Goal: Task Accomplishment & Management: Manage account settings

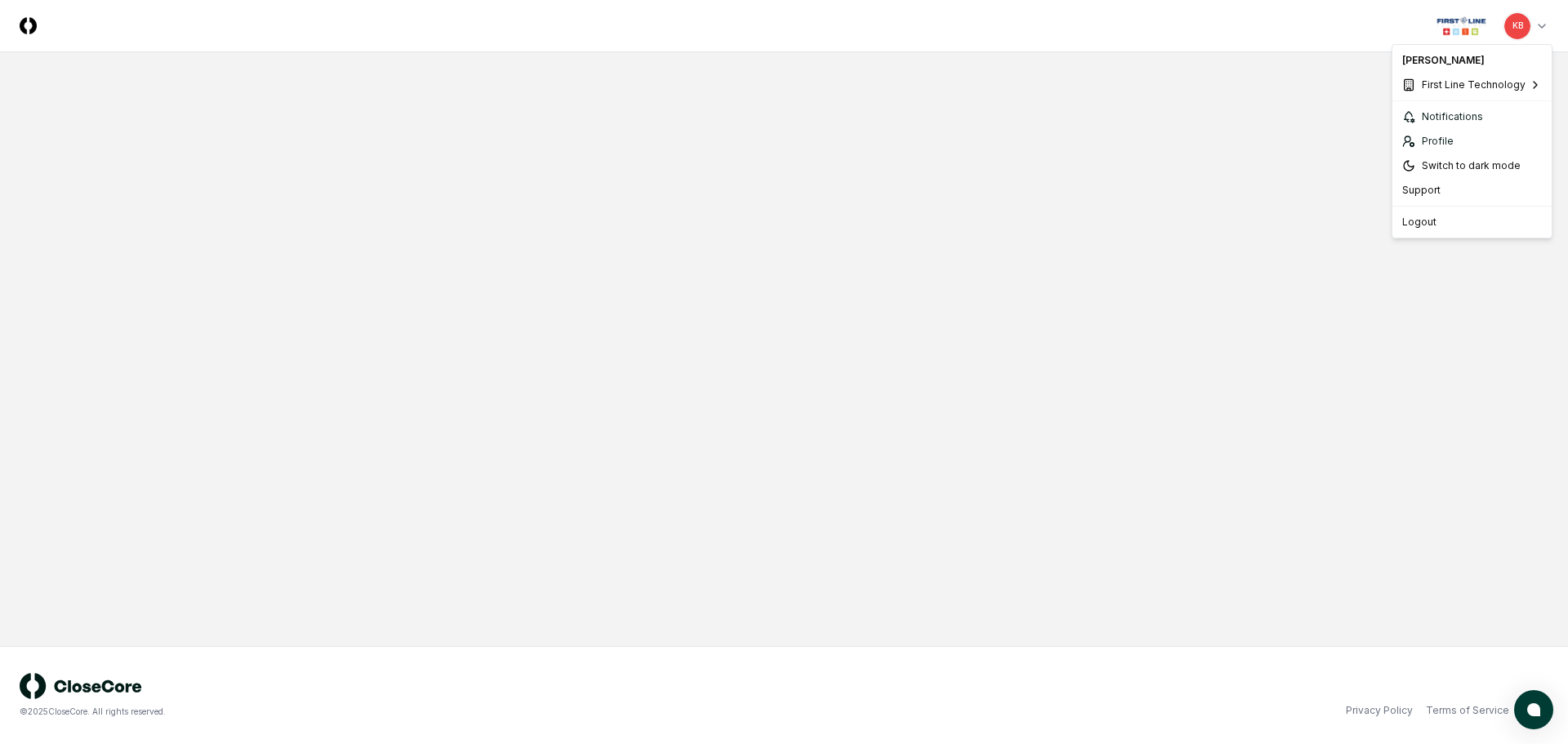
click at [1536, 23] on html "CloseCore Toggle navigation menu KB Toggle user menu © 2025 CloseCore. All righ…" at bounding box center [784, 372] width 1568 height 744
click at [1542, 23] on html "CloseCore Toggle navigation menu KB Toggle user menu © 2025 CloseCore. All righ…" at bounding box center [784, 372] width 1568 height 744
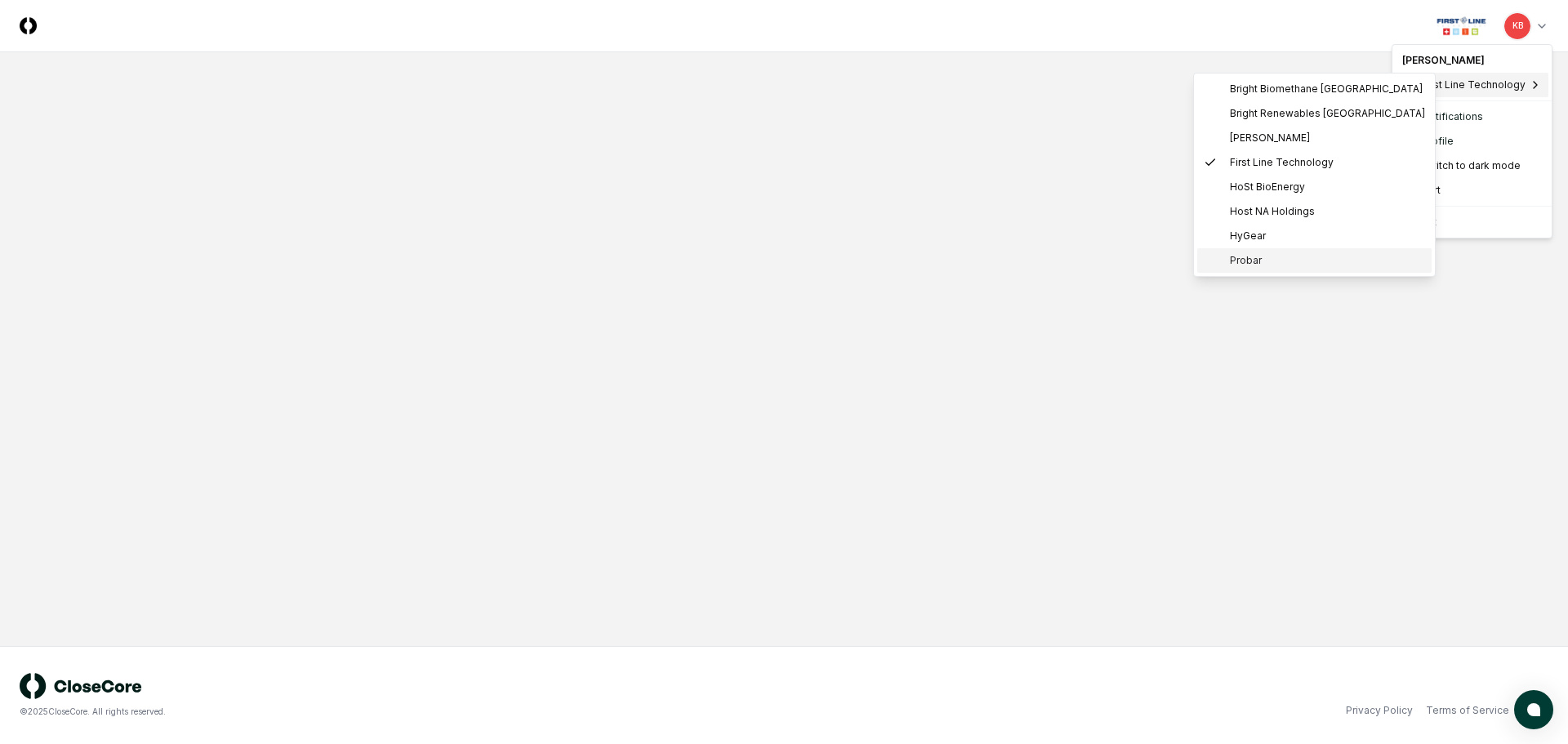
click at [1241, 263] on span "Probar" at bounding box center [1246, 261] width 32 height 15
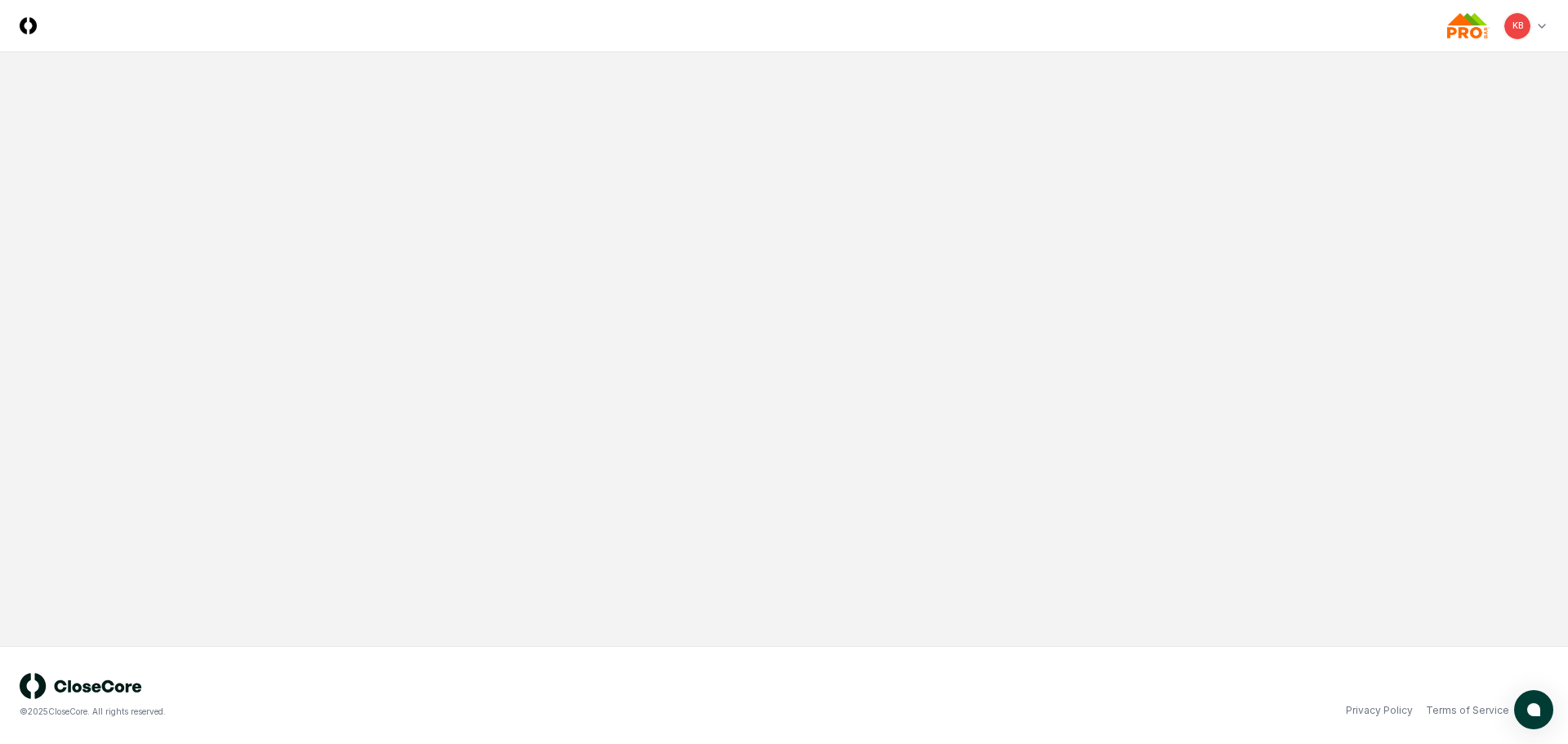
click at [1542, 25] on html "CloseCore Toggle navigation menu KB Toggle user menu © 2025 CloseCore. All righ…" at bounding box center [784, 372] width 1568 height 744
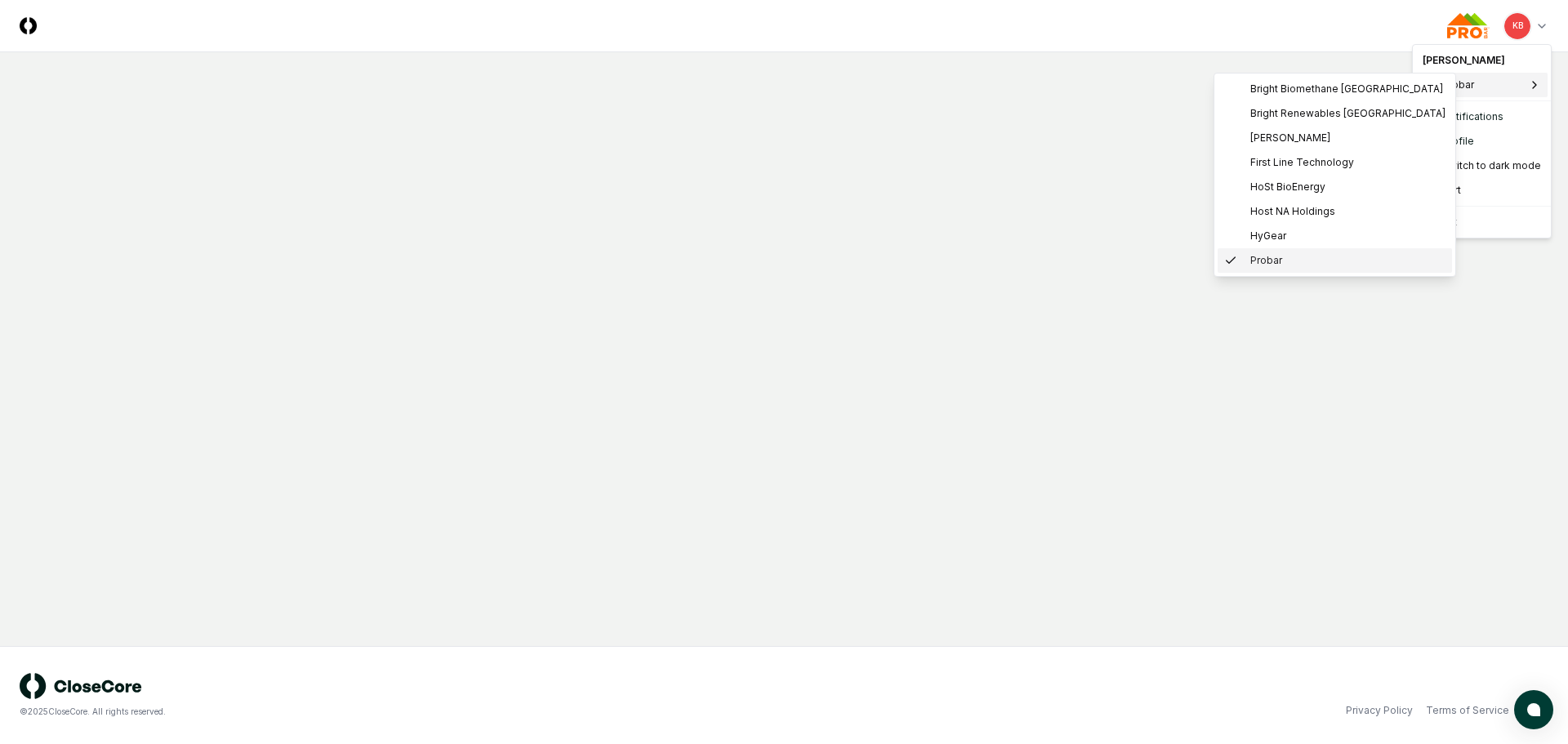
click at [1271, 262] on span "Probar" at bounding box center [1266, 261] width 32 height 15
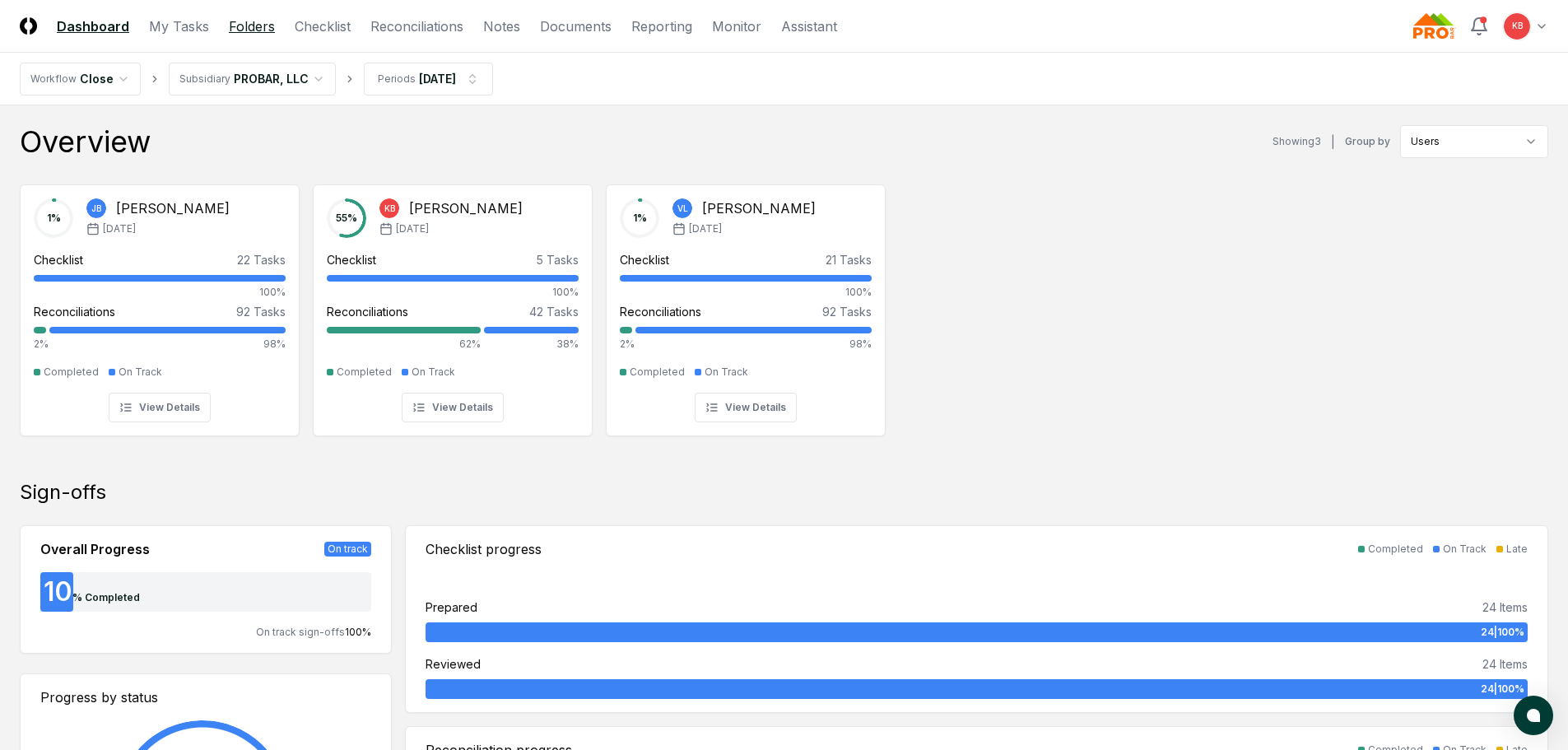
click at [256, 18] on link "Folders" at bounding box center [251, 26] width 46 height 19
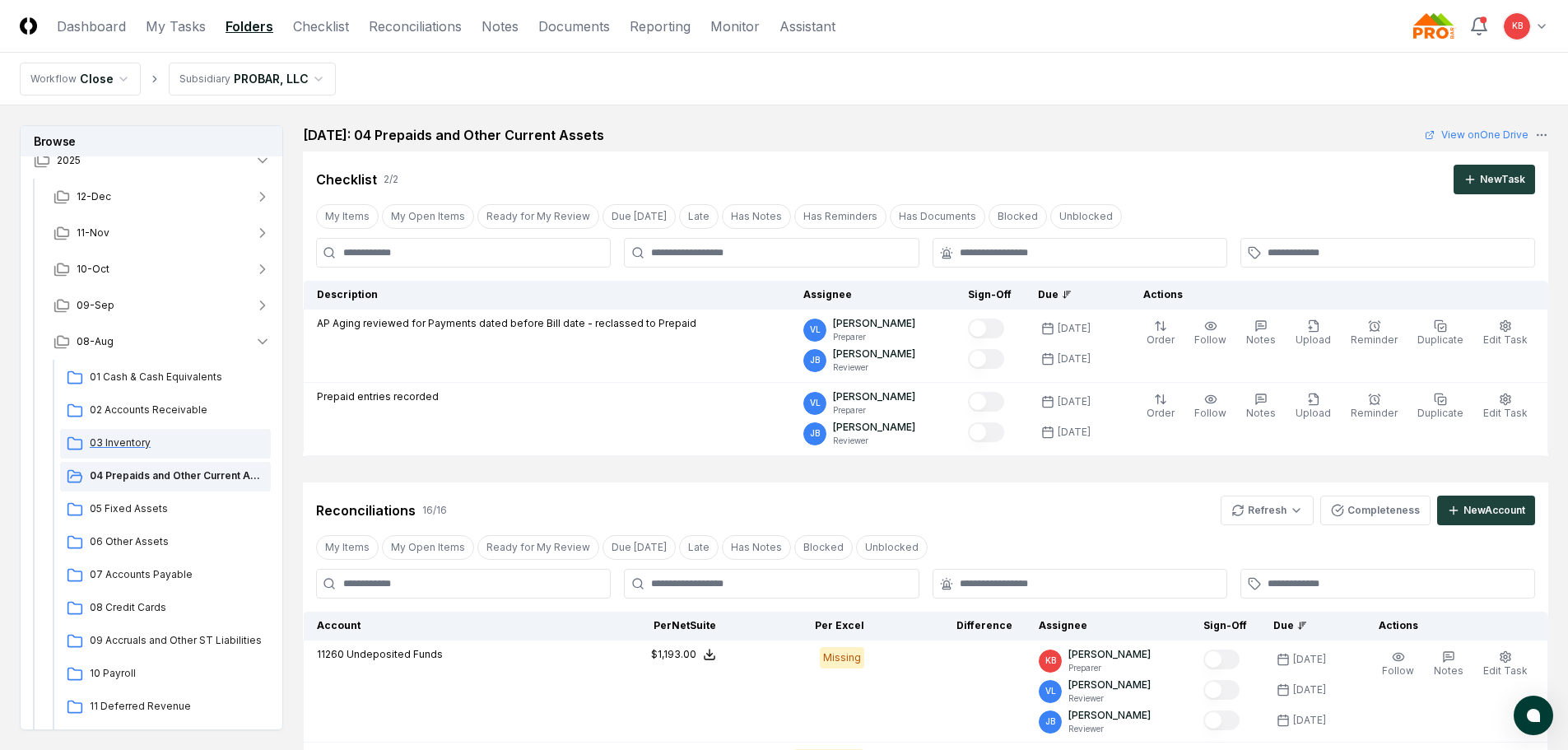
scroll to position [55, 0]
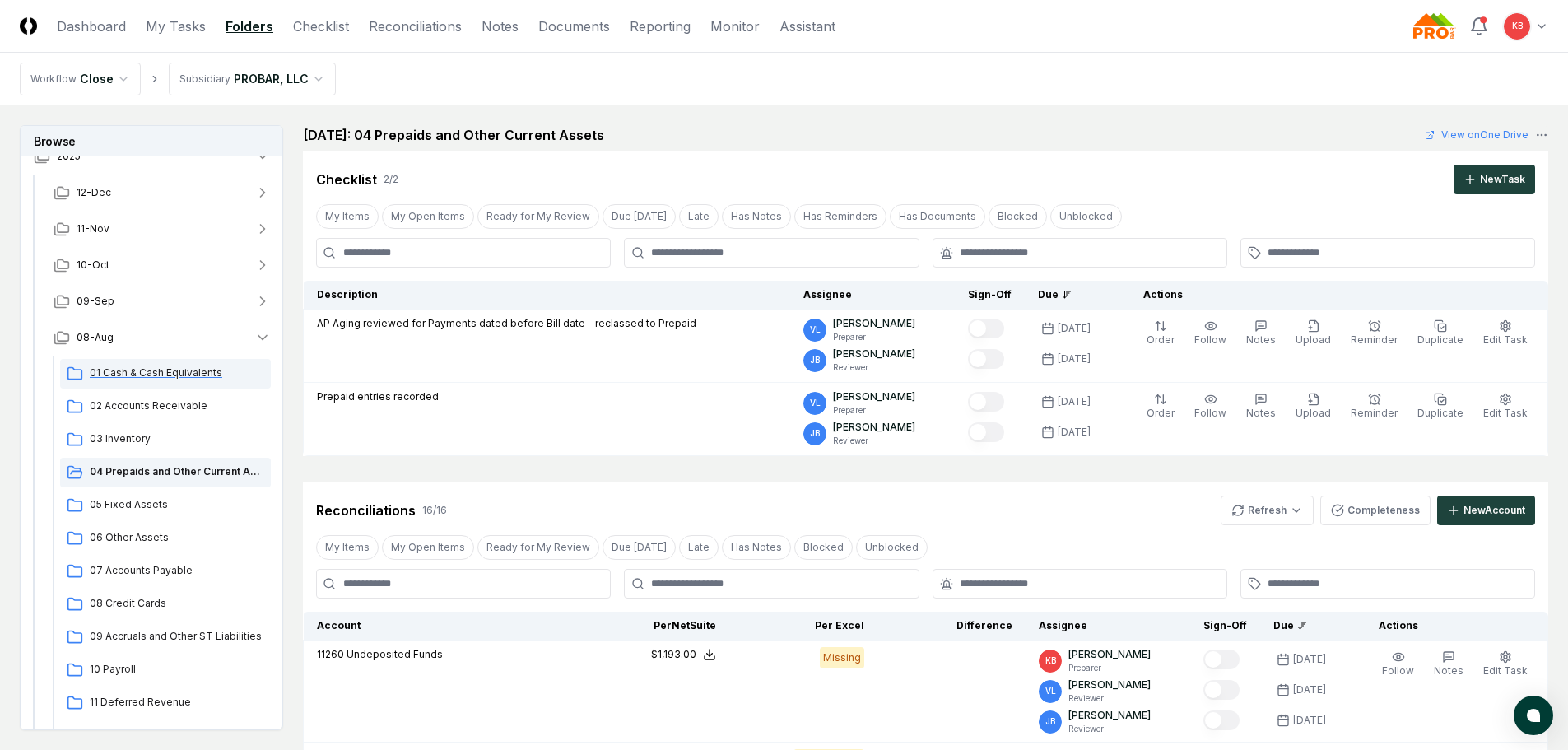
click at [164, 373] on span "01 Cash & Cash Equivalents" at bounding box center [177, 373] width 175 height 15
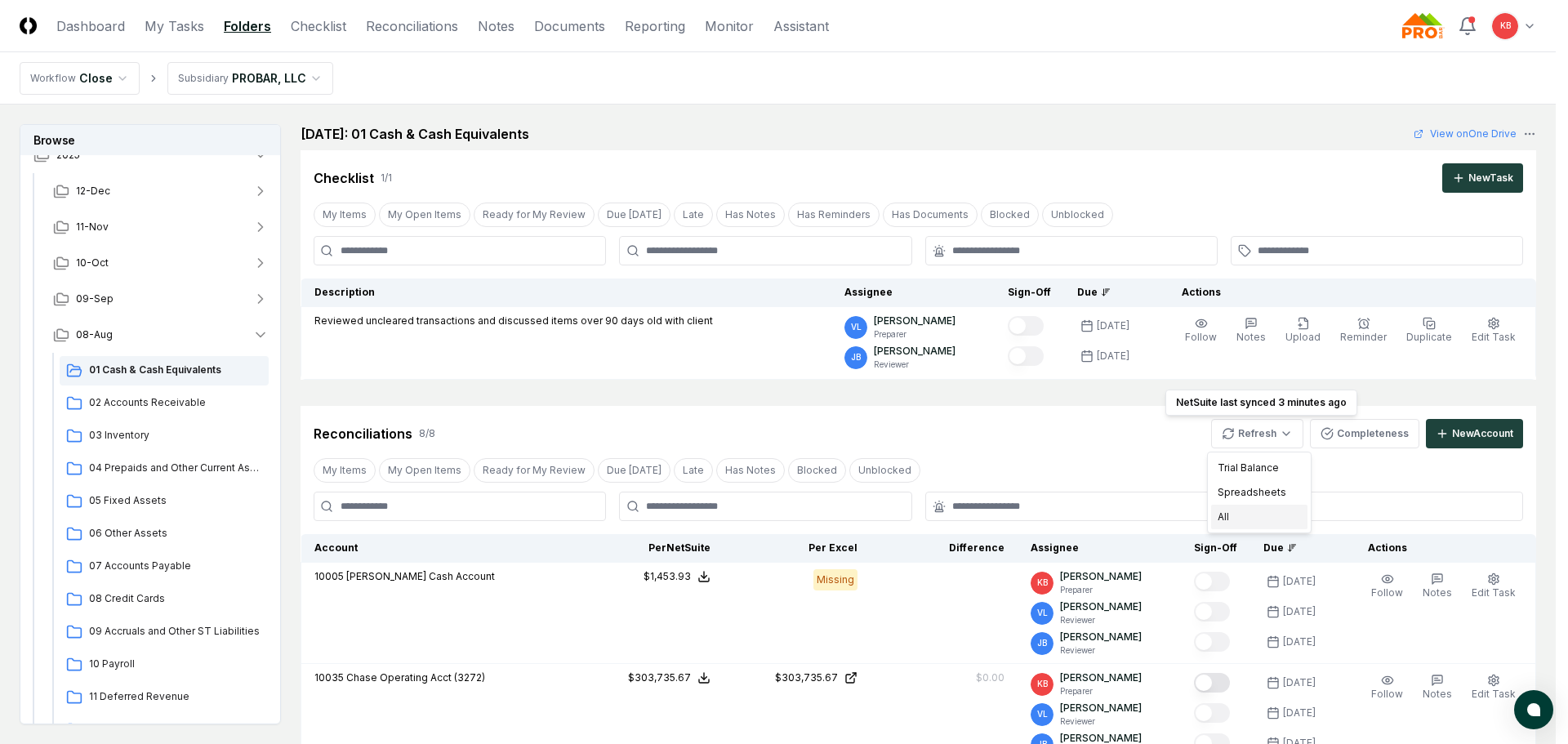
click at [1249, 520] on div "All" at bounding box center [1259, 516] width 97 height 24
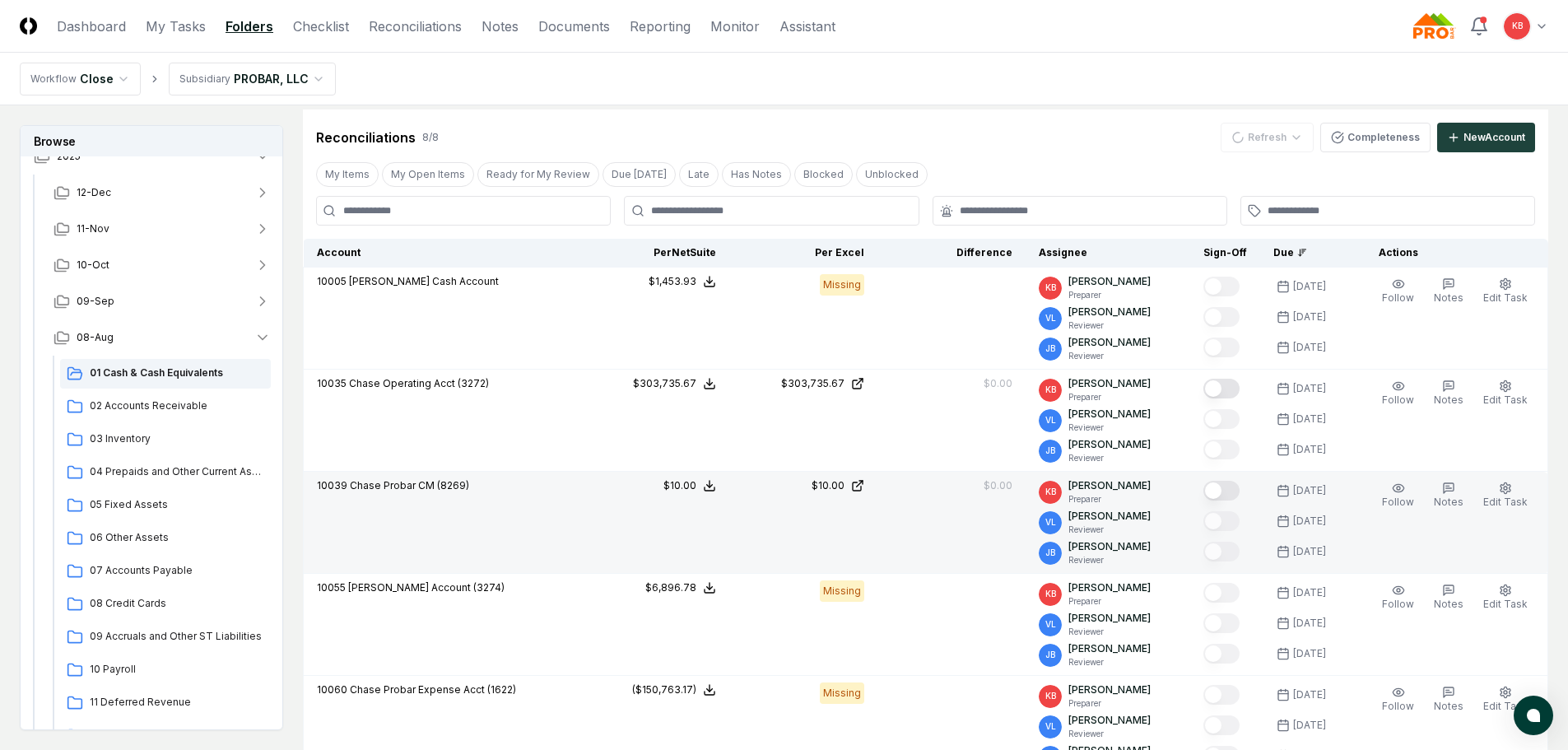
scroll to position [467, 0]
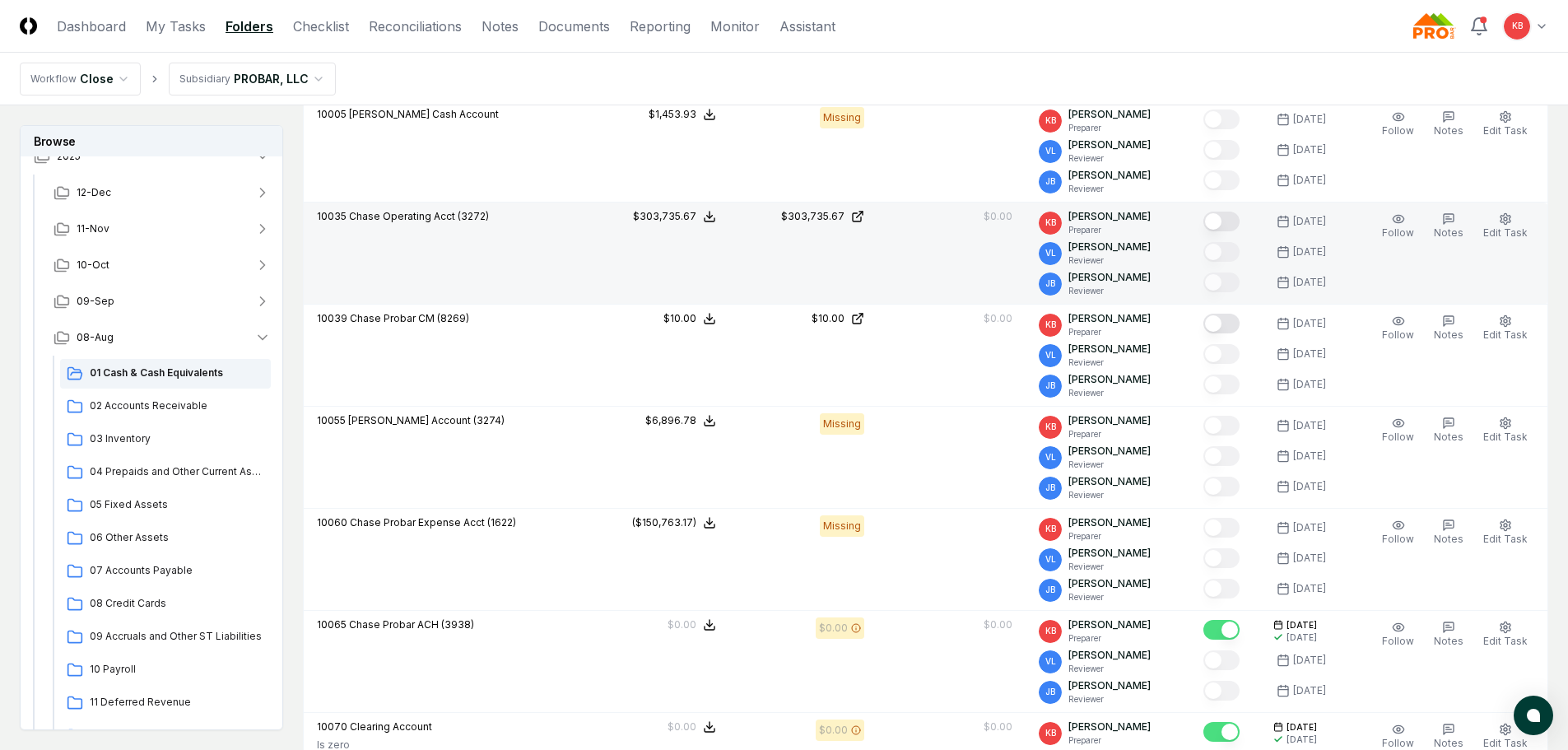
click at [1222, 219] on button "Mark complete" at bounding box center [1221, 221] width 36 height 19
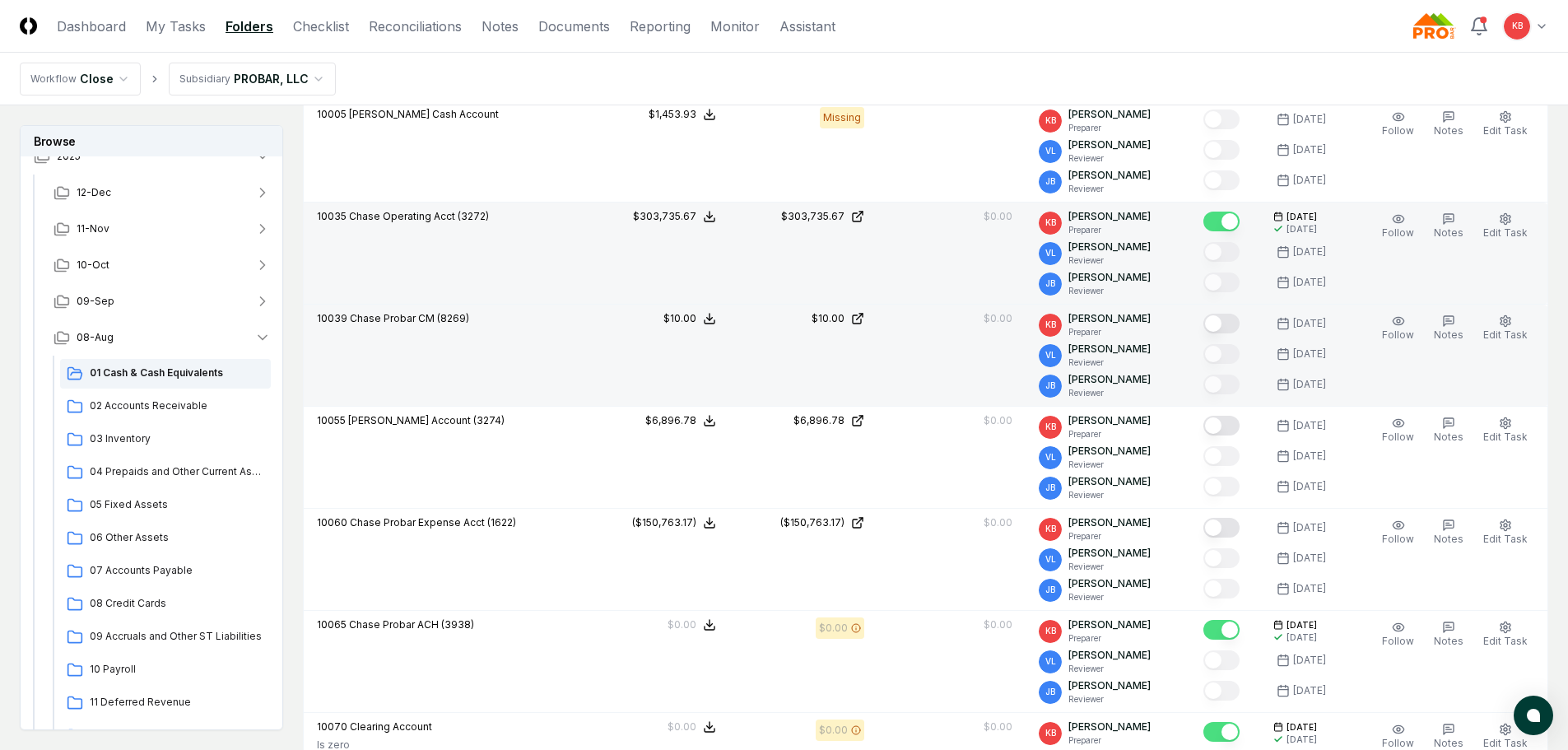
click at [1220, 330] on button "Mark complete" at bounding box center [1221, 323] width 36 height 19
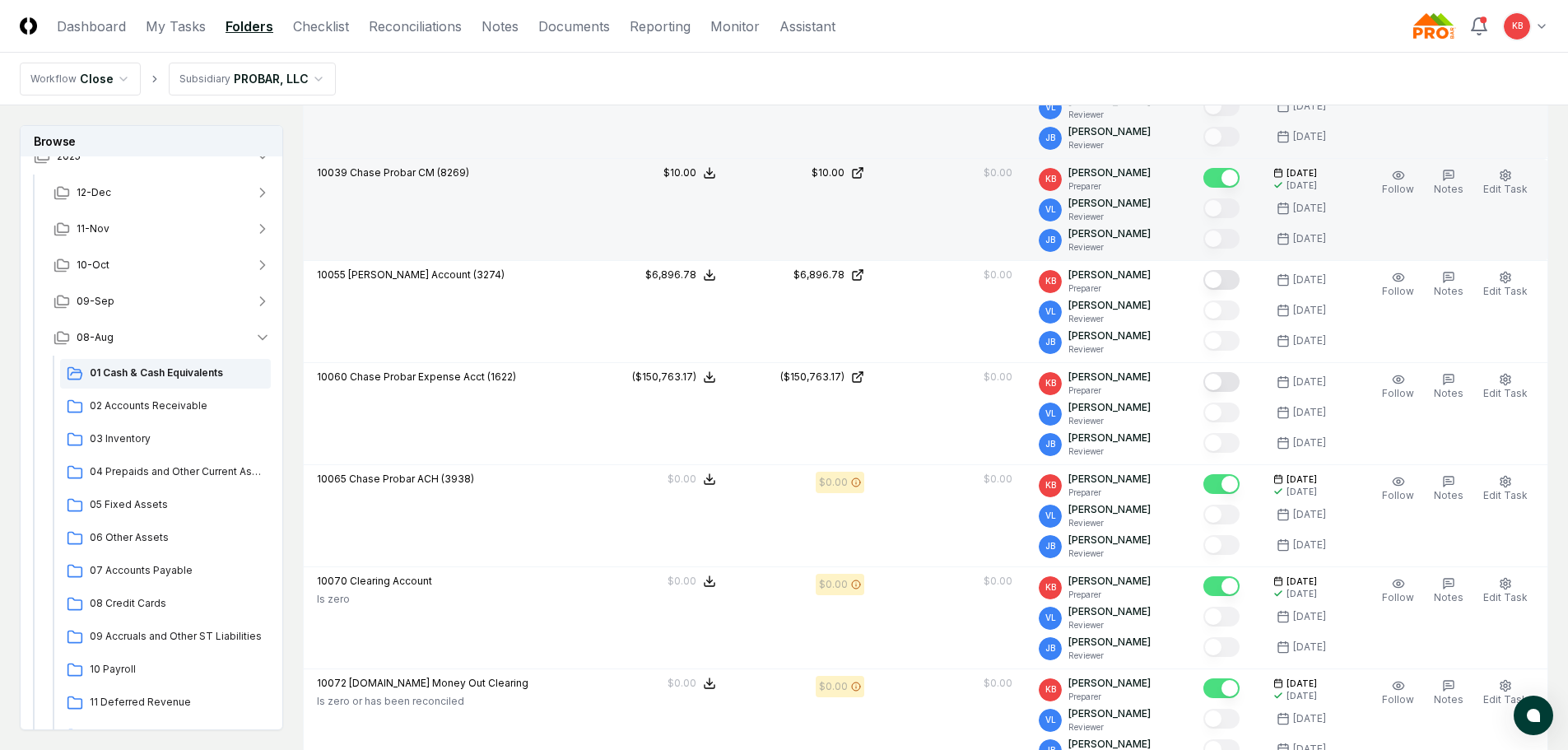
scroll to position [631, 0]
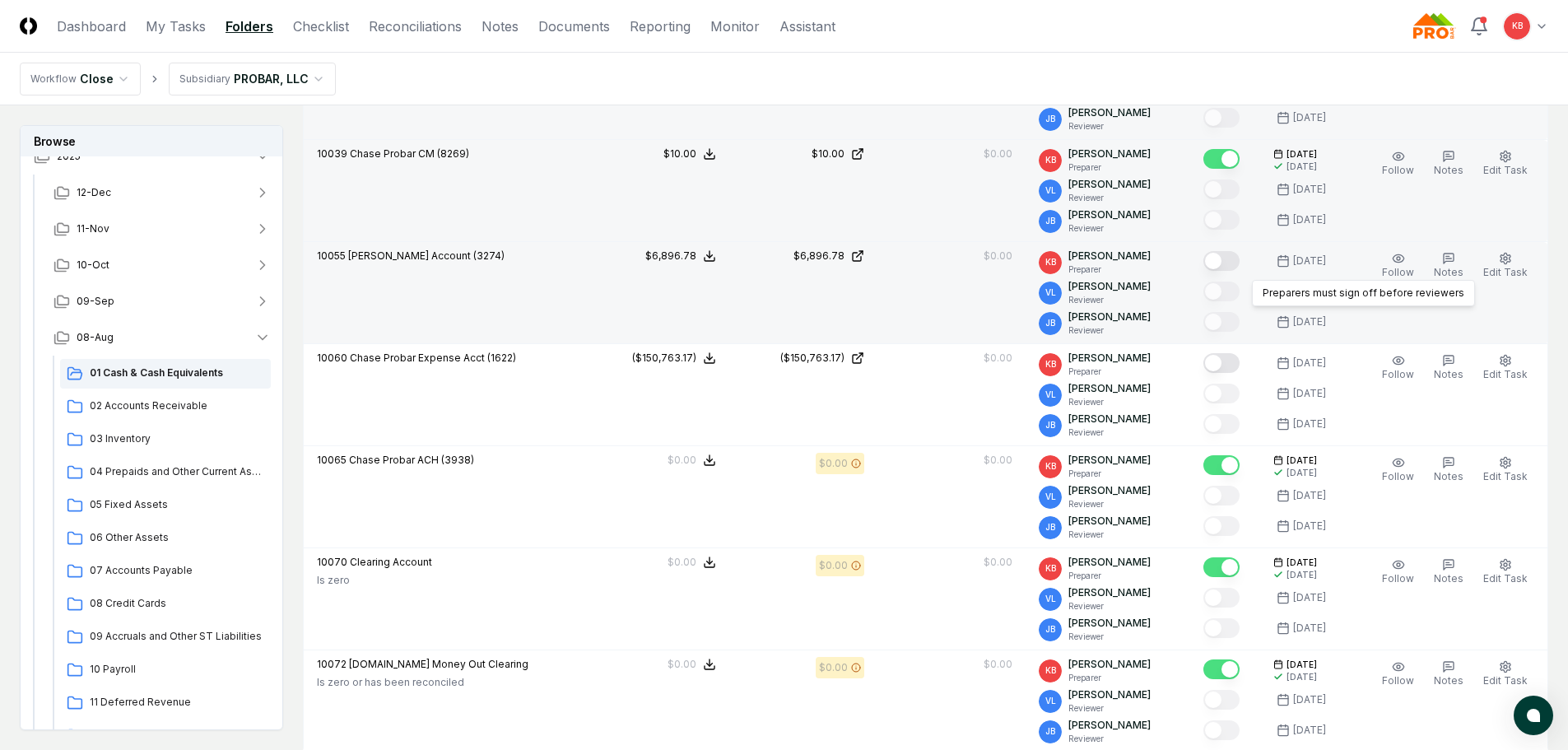
click at [1225, 260] on button "Mark complete" at bounding box center [1221, 261] width 36 height 19
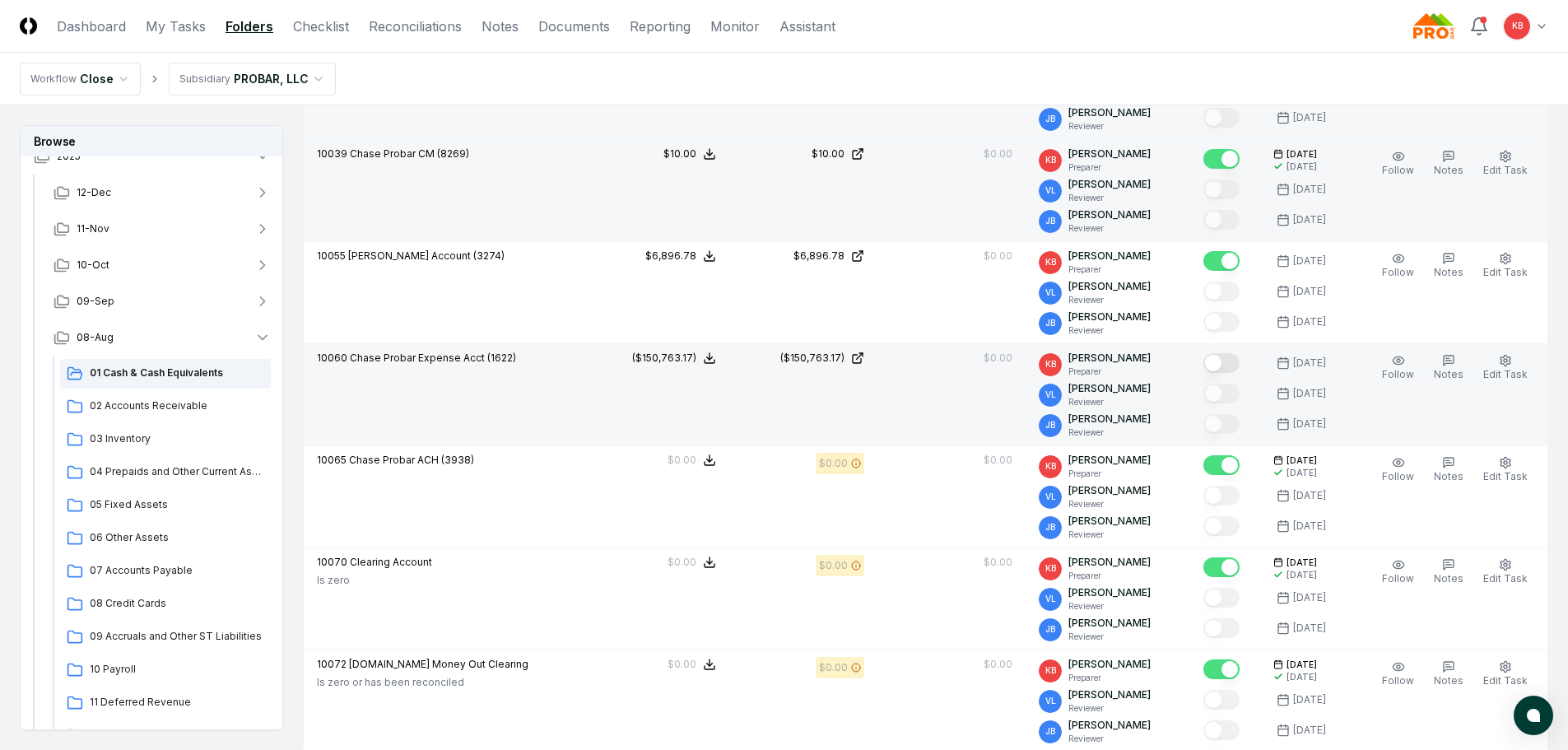
click at [1227, 364] on button "Mark complete" at bounding box center [1221, 362] width 36 height 19
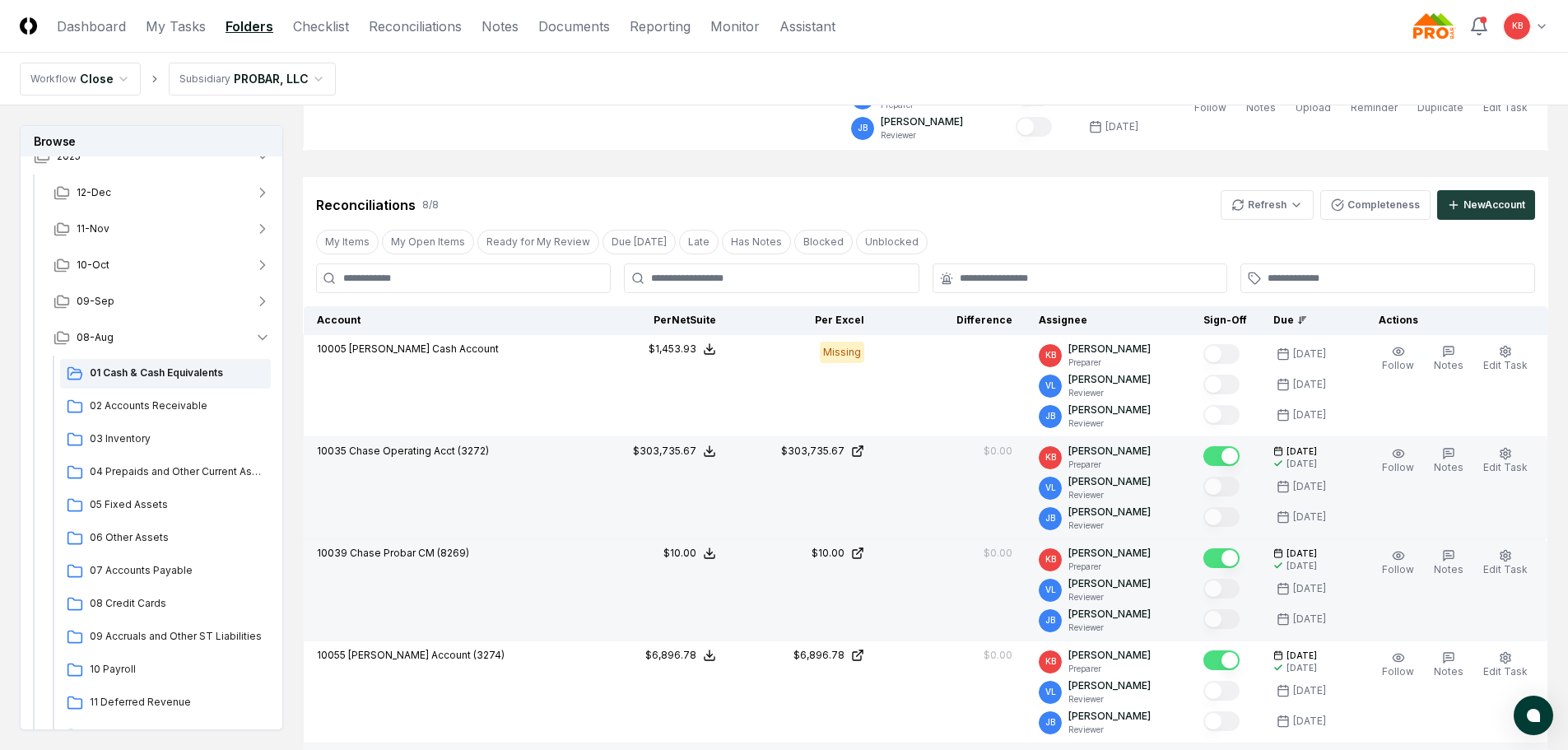
scroll to position [219, 0]
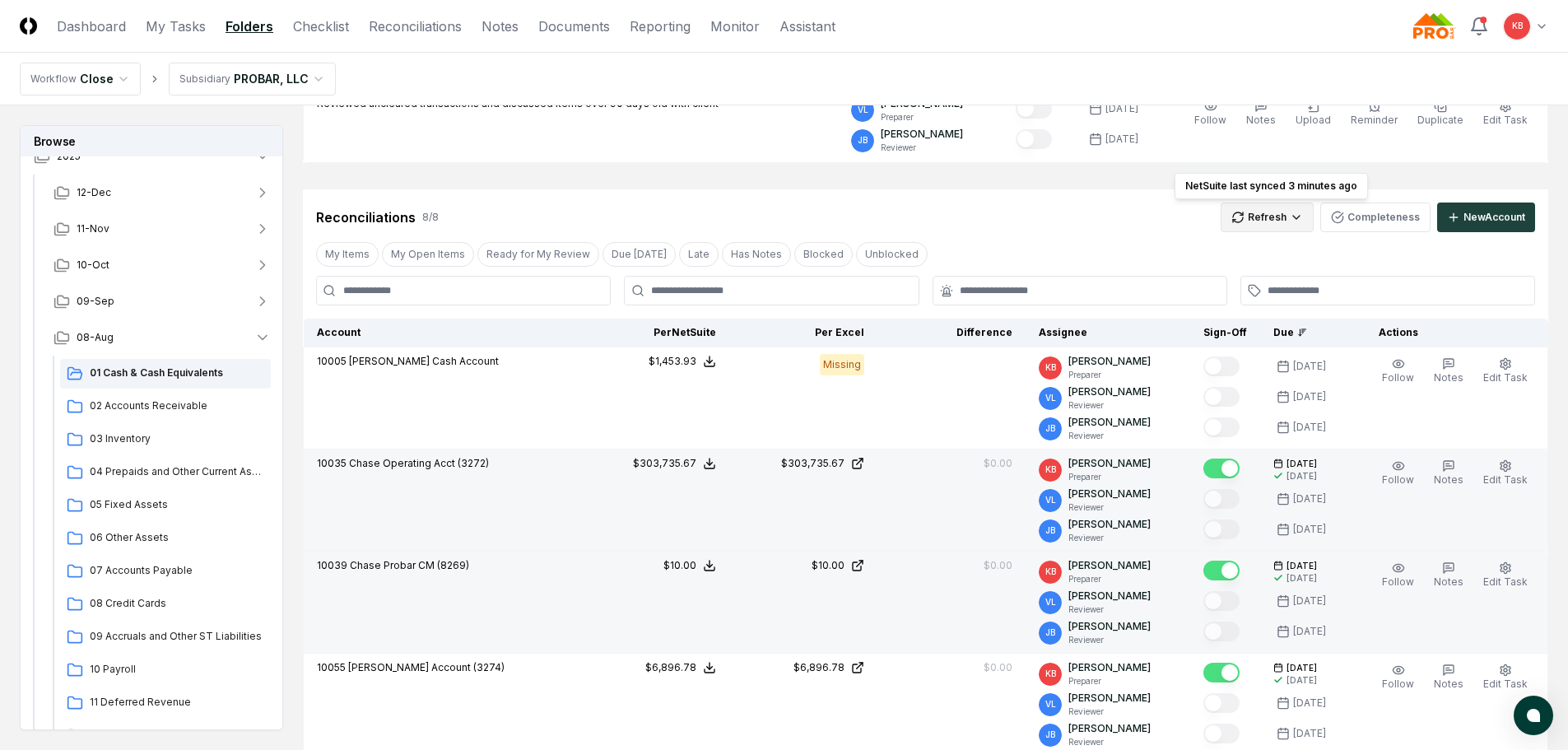
click at [1260, 210] on html "CloseCore Dashboard My Tasks Folders Checklist Reconciliations Notes Documents …" at bounding box center [784, 696] width 1568 height 1831
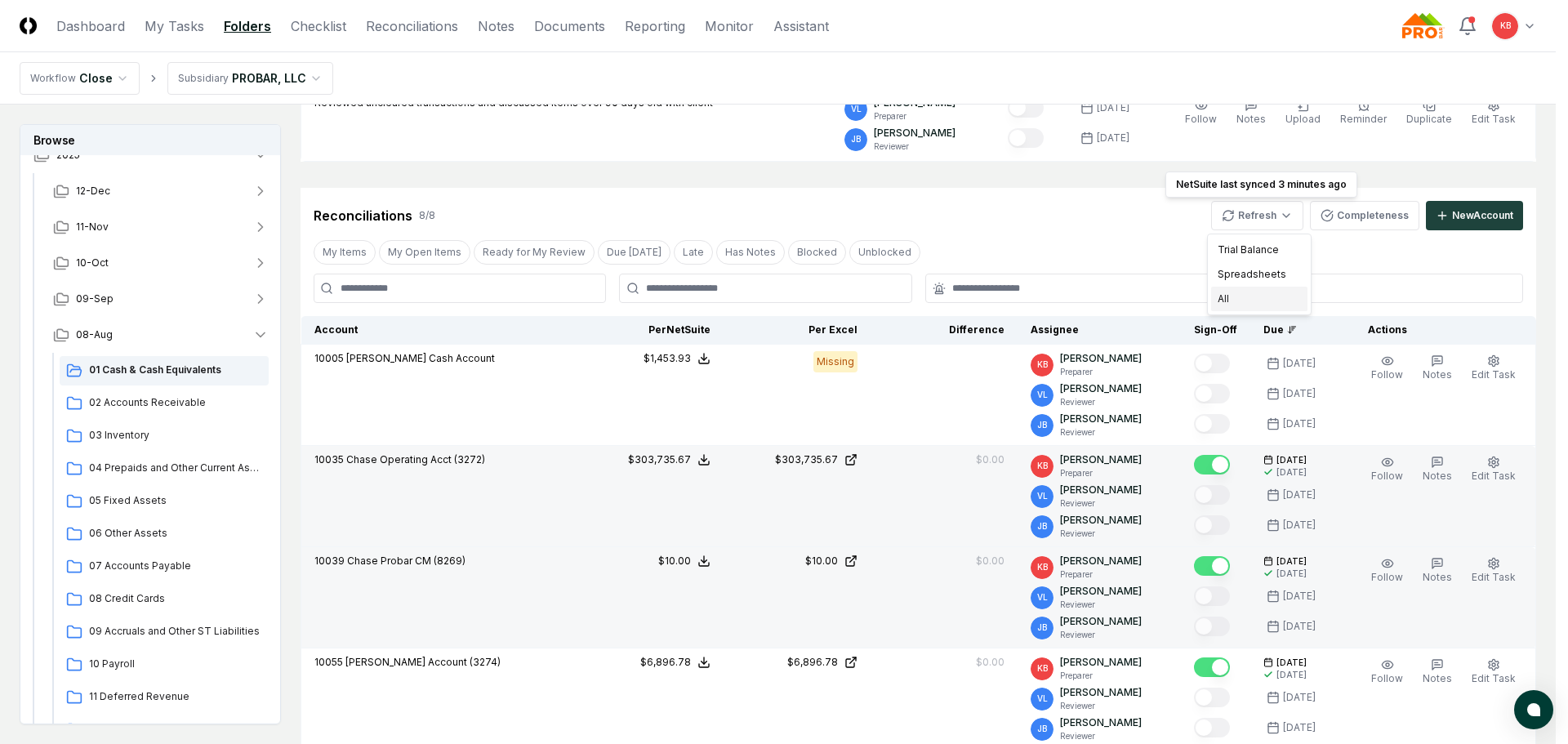
click at [1245, 300] on div "All" at bounding box center [1259, 299] width 97 height 24
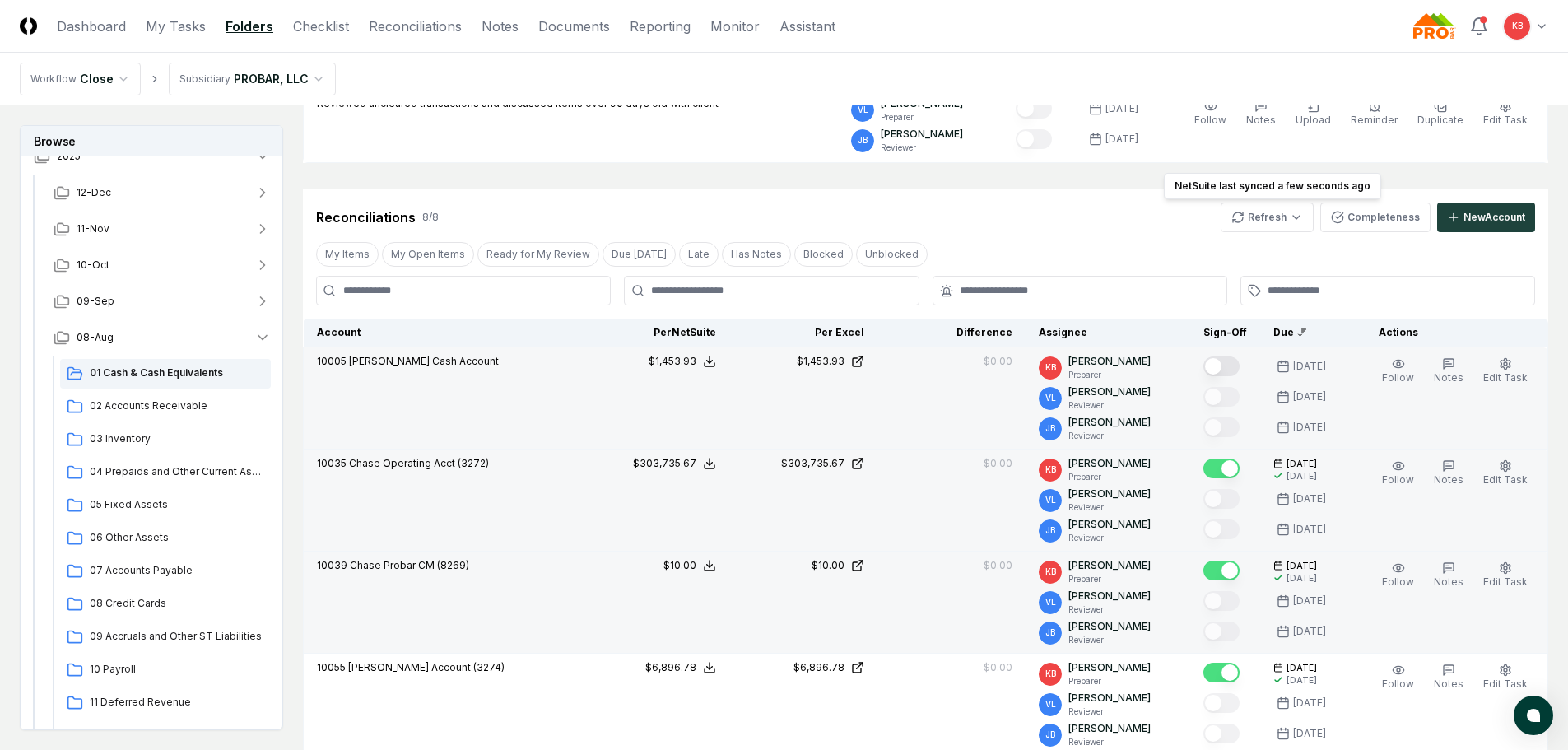
click at [1218, 364] on button "Mark complete" at bounding box center [1221, 366] width 36 height 19
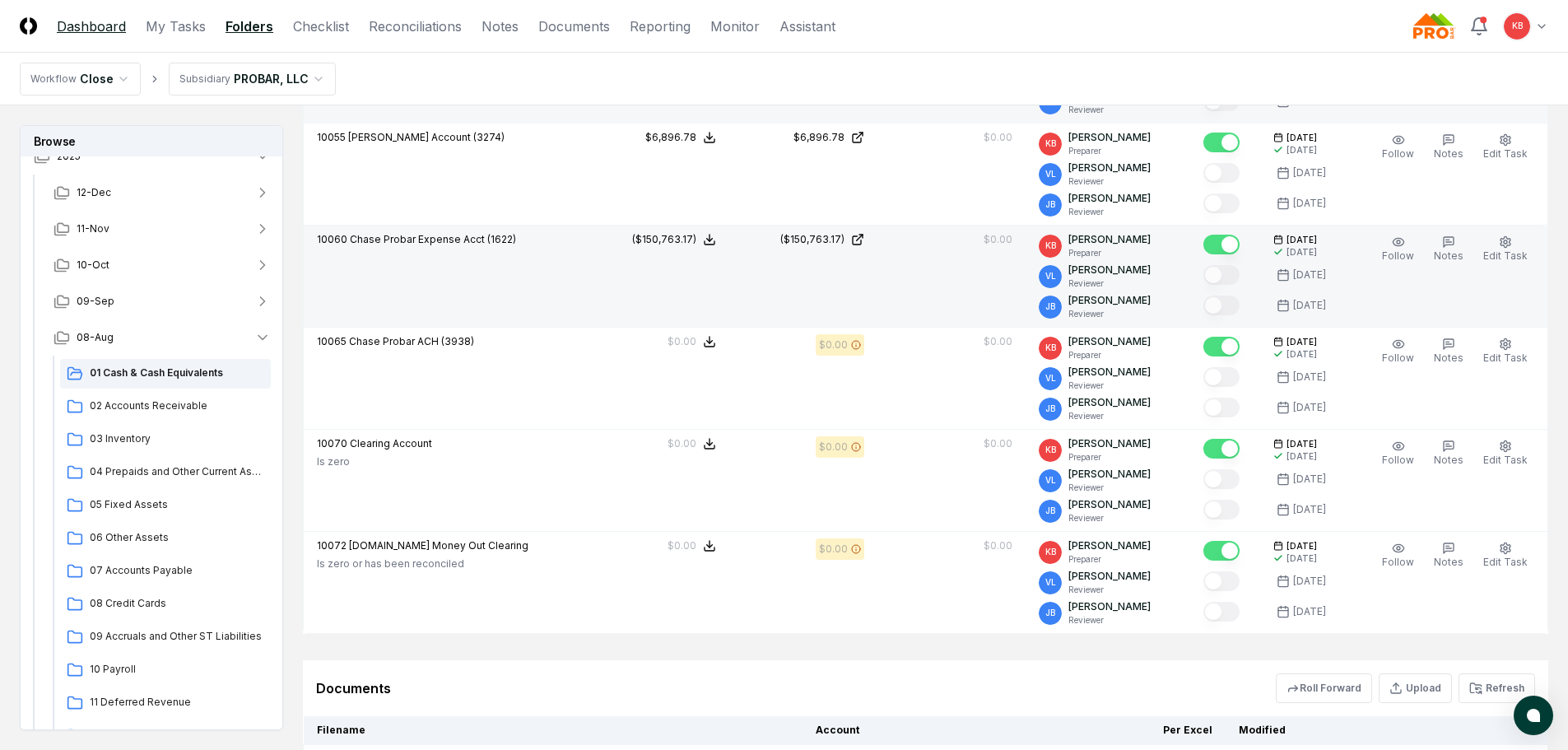
scroll to position [741, 0]
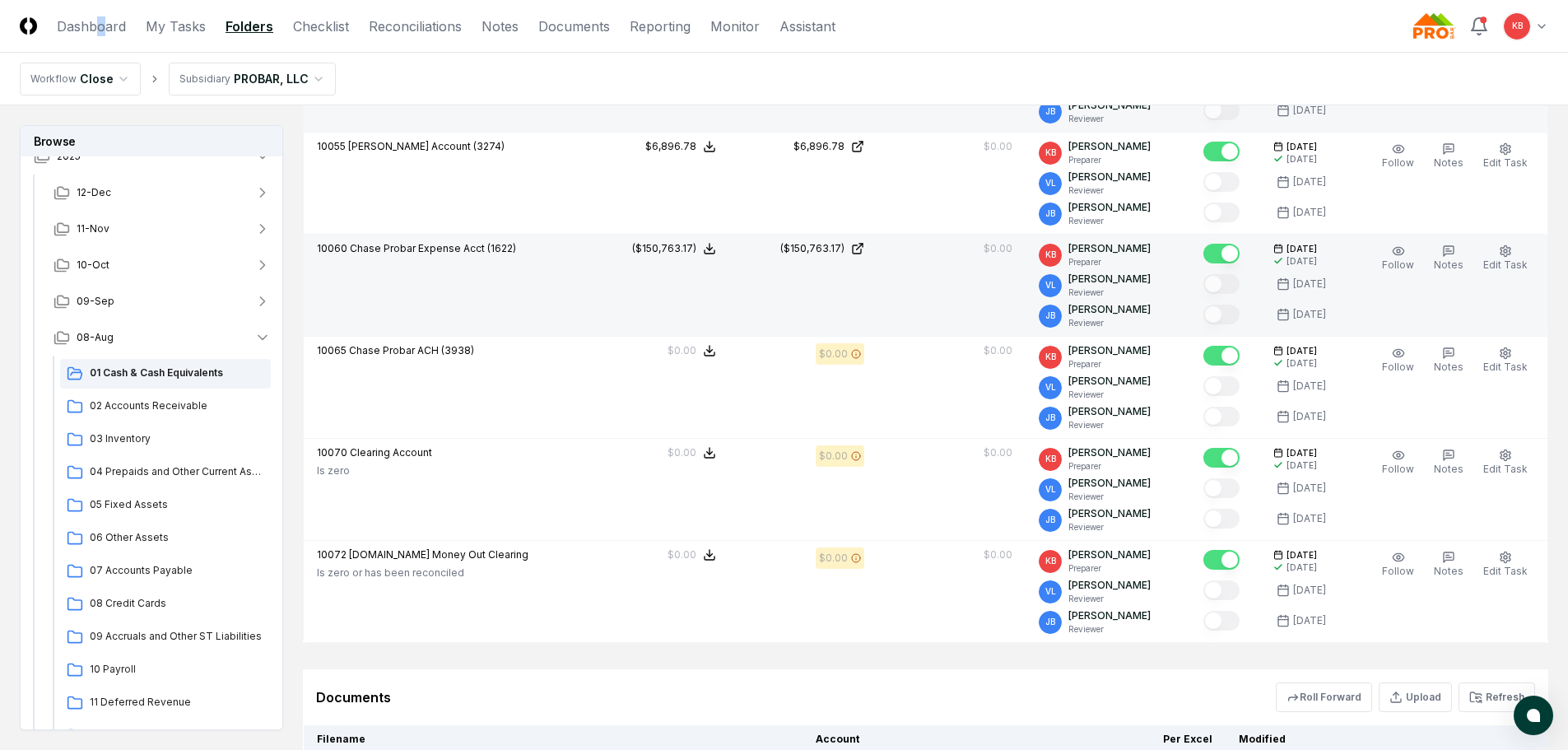
click at [99, 43] on header "CloseCore Dashboard My Tasks Folders Checklist Reconciliations Notes Documents …" at bounding box center [784, 26] width 1568 height 53
click at [92, 28] on link "Dashboard" at bounding box center [92, 26] width 69 height 19
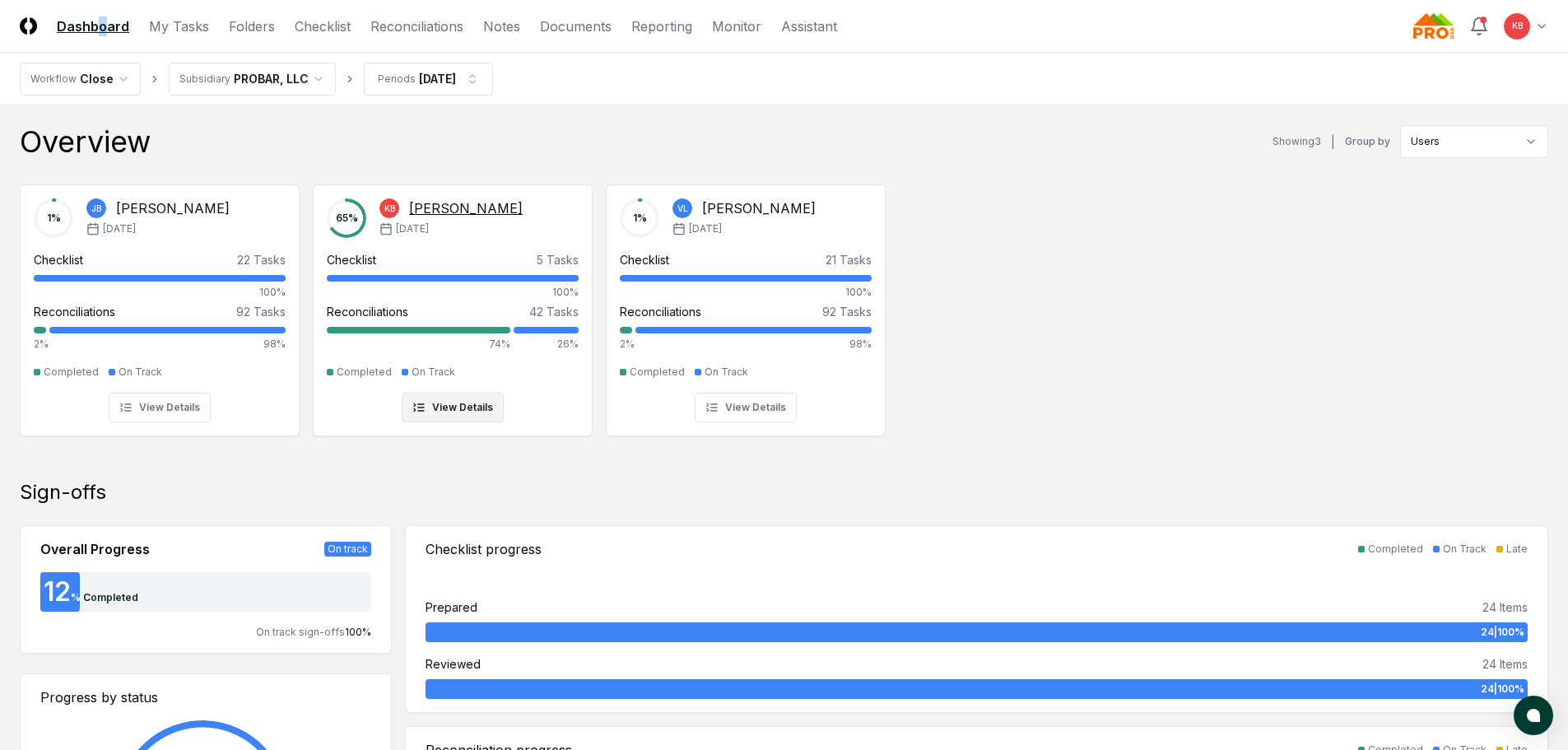
click at [437, 235] on div "[DATE]" at bounding box center [451, 229] width 143 height 15
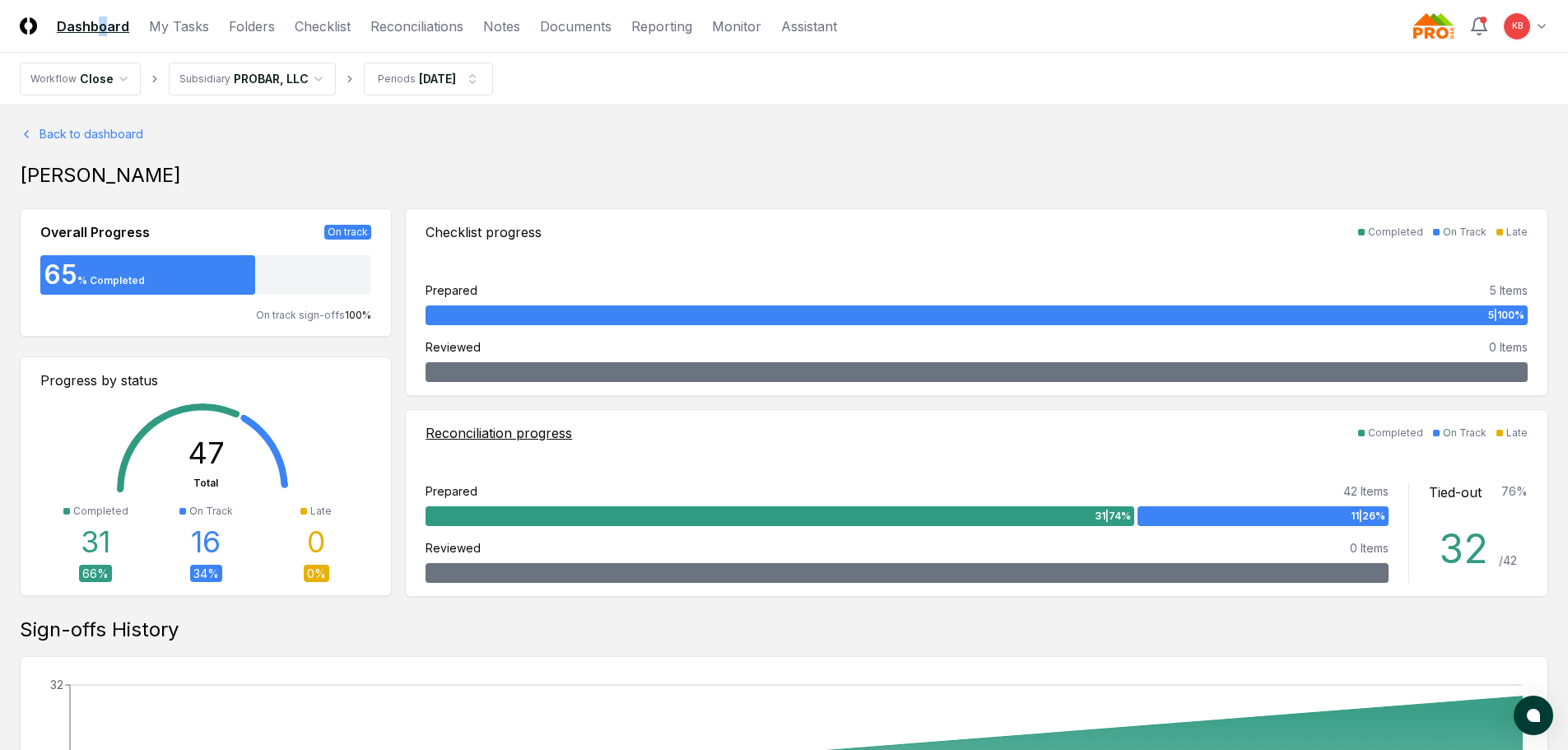
click at [1302, 518] on div "11 | 26 %" at bounding box center [1263, 515] width 251 height 19
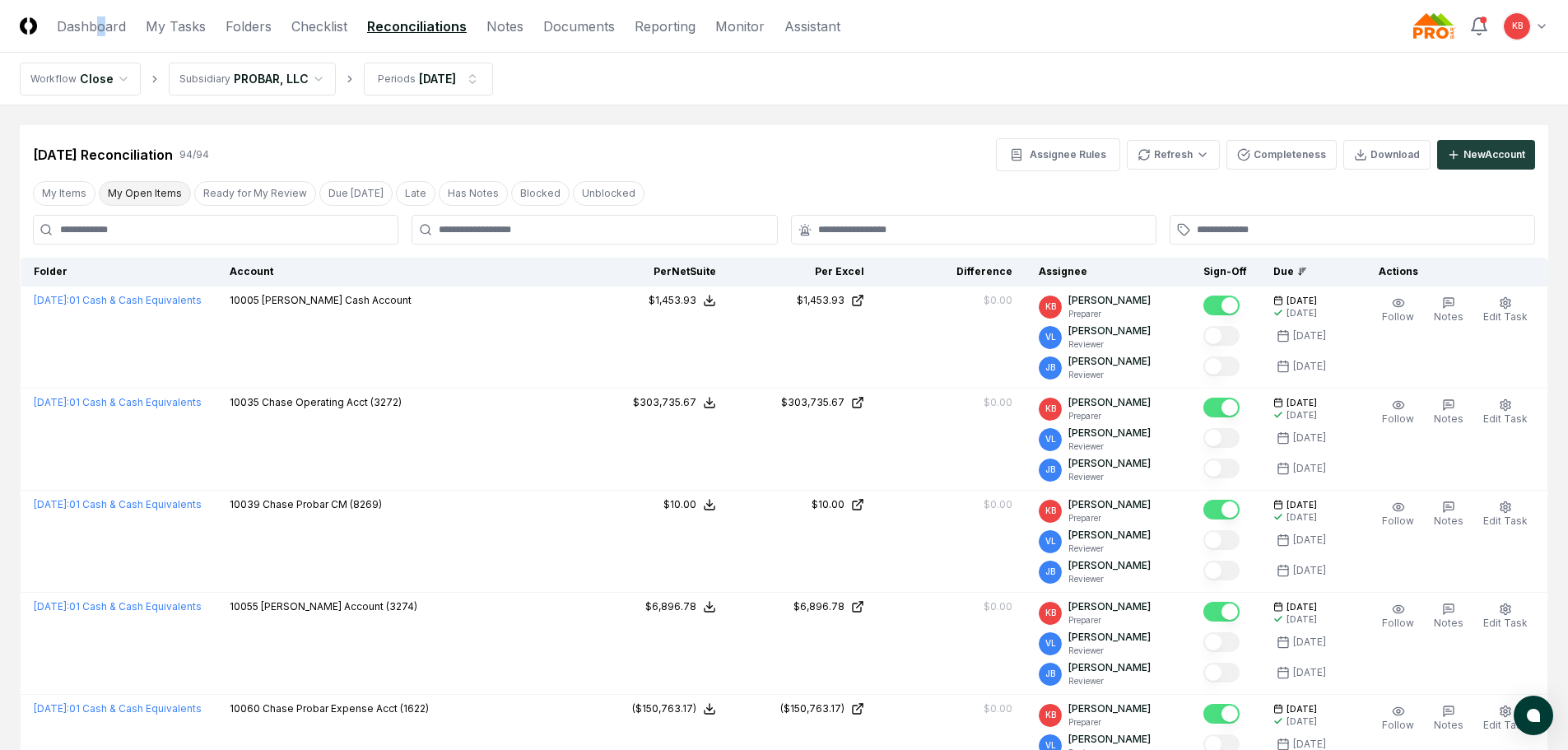
click at [159, 185] on button "My Open Items" at bounding box center [145, 193] width 92 height 24
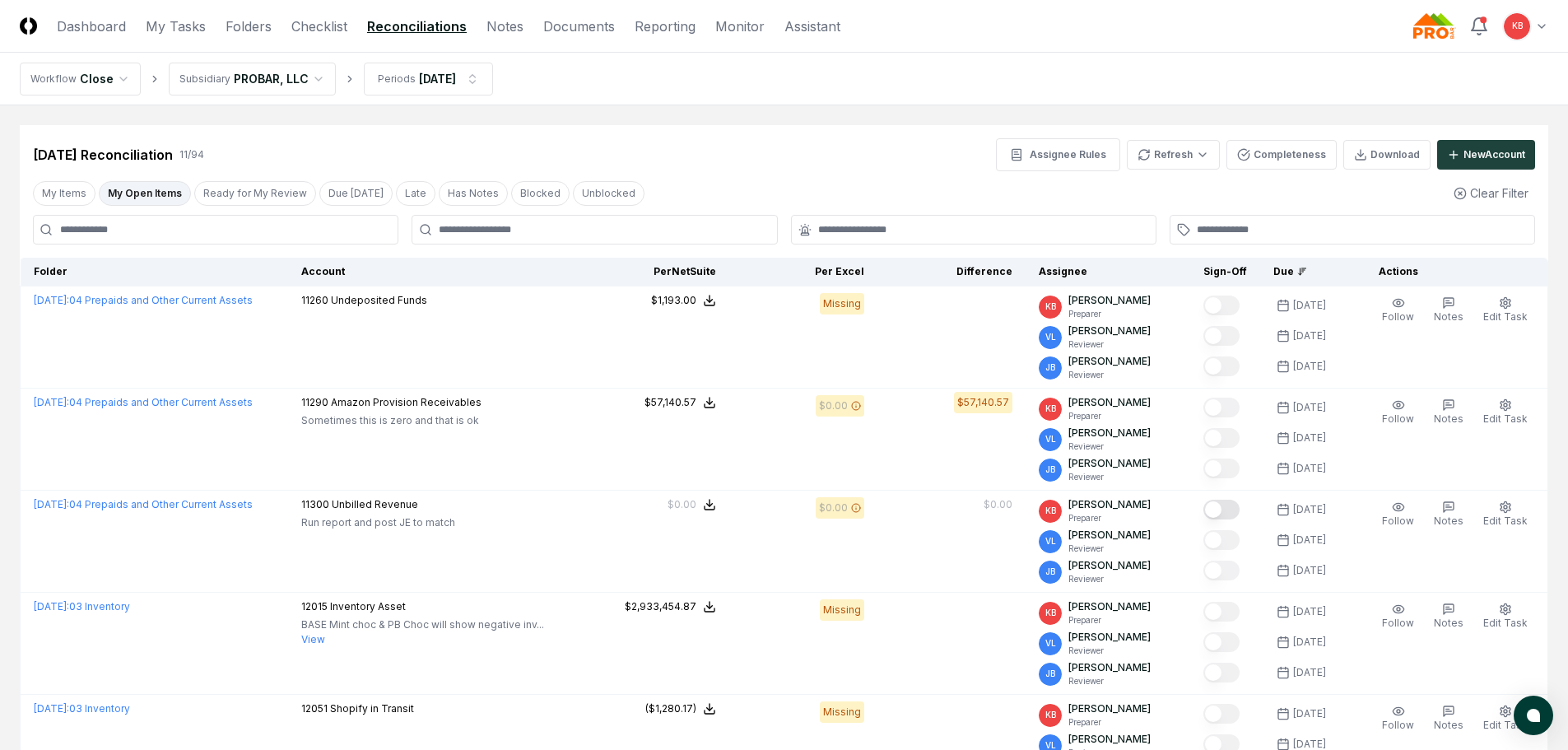
drag, startPoint x: 471, startPoint y: 526, endPoint x: 862, endPoint y: 210, distance: 502.7
click at [934, 170] on div "[DATE] Reconciliation 11 / 94 Assignee Rules Refresh Completeness Download New …" at bounding box center [784, 154] width 1502 height 33
click at [1193, 151] on html "CloseCore Dashboard My Tasks Folders Checklist Reconciliations Notes Documents …" at bounding box center [784, 763] width 1568 height 1528
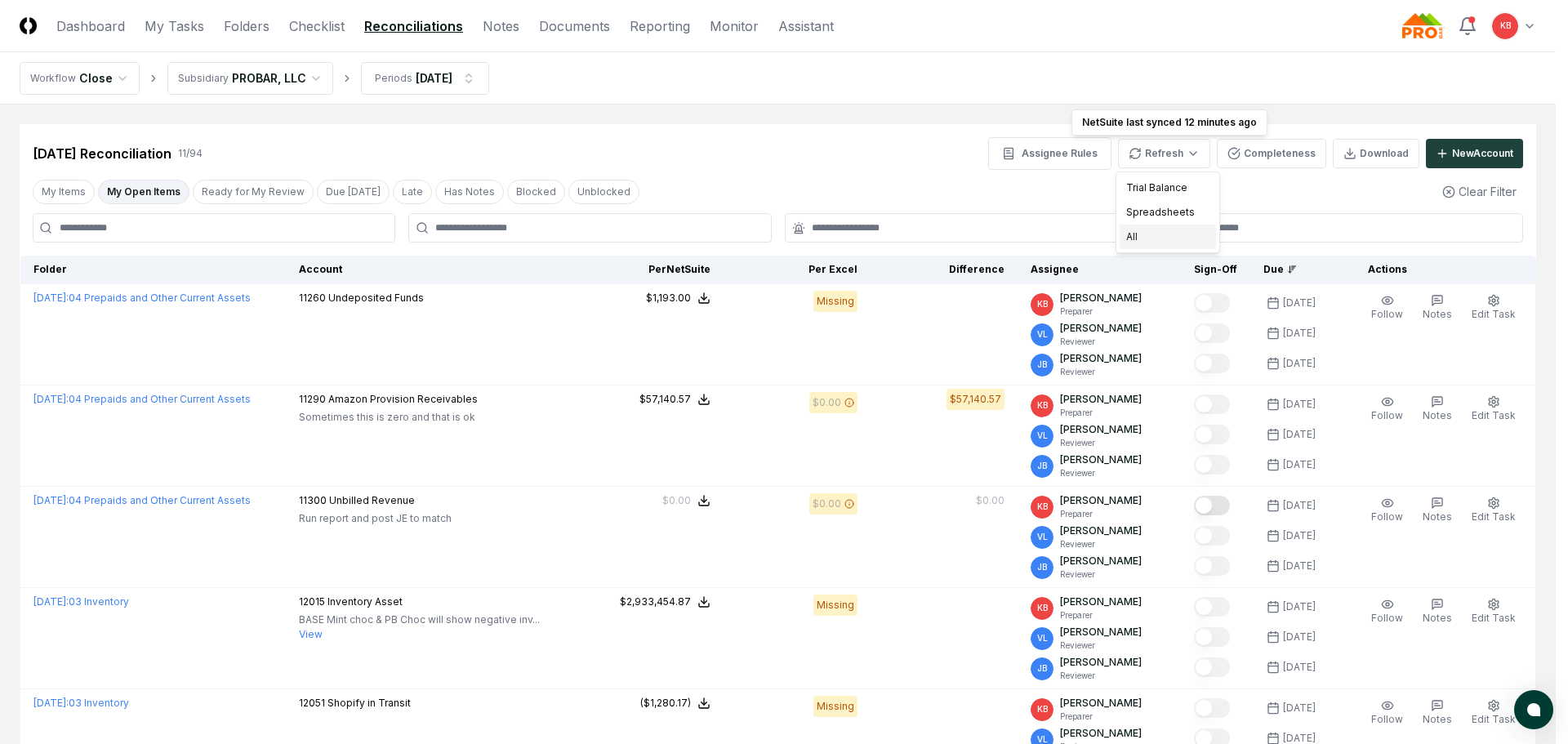
click at [1148, 238] on div "All" at bounding box center [1168, 236] width 97 height 24
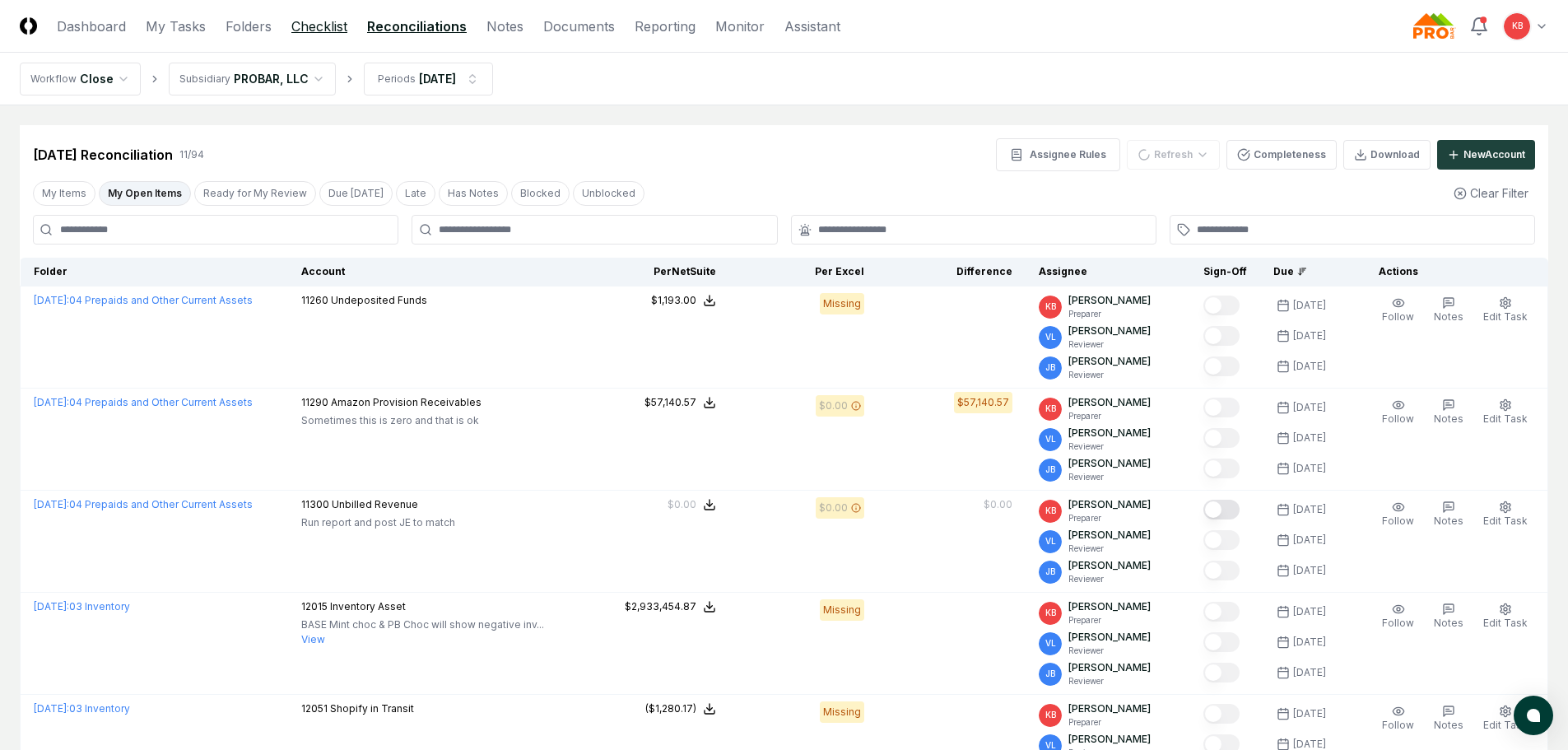
click at [306, 24] on link "Checklist" at bounding box center [319, 26] width 56 height 19
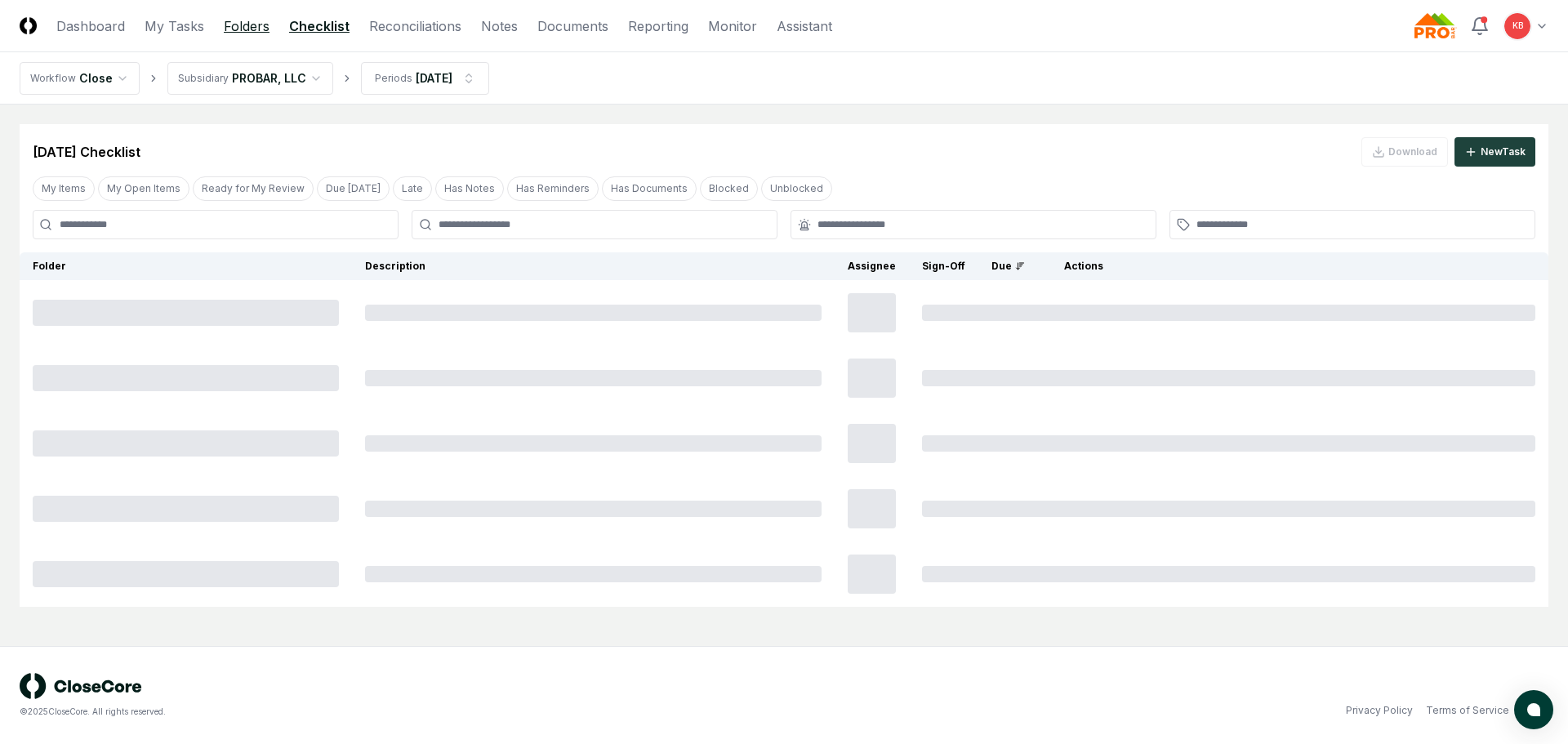
click at [240, 25] on link "Folders" at bounding box center [246, 26] width 46 height 19
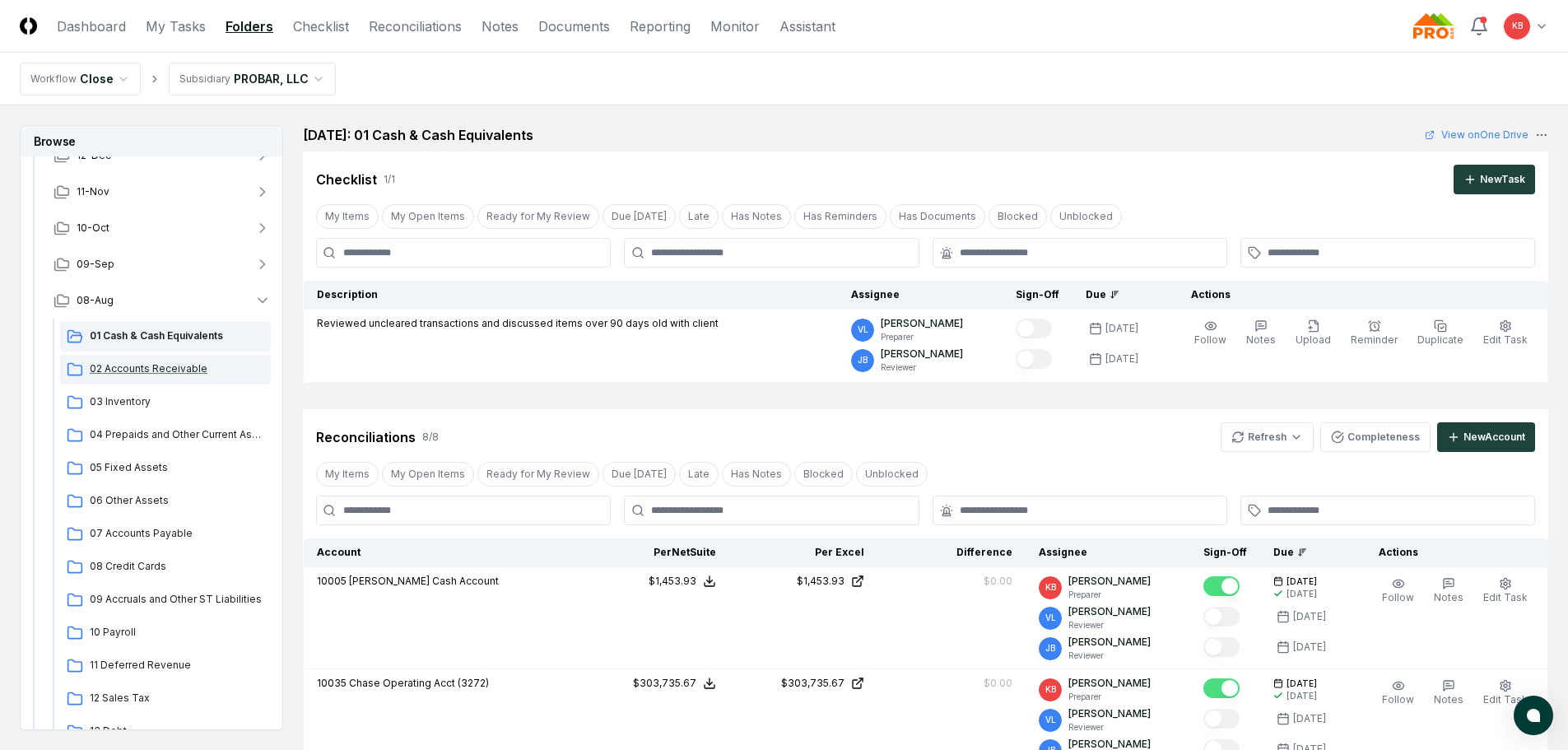
scroll to position [109, 0]
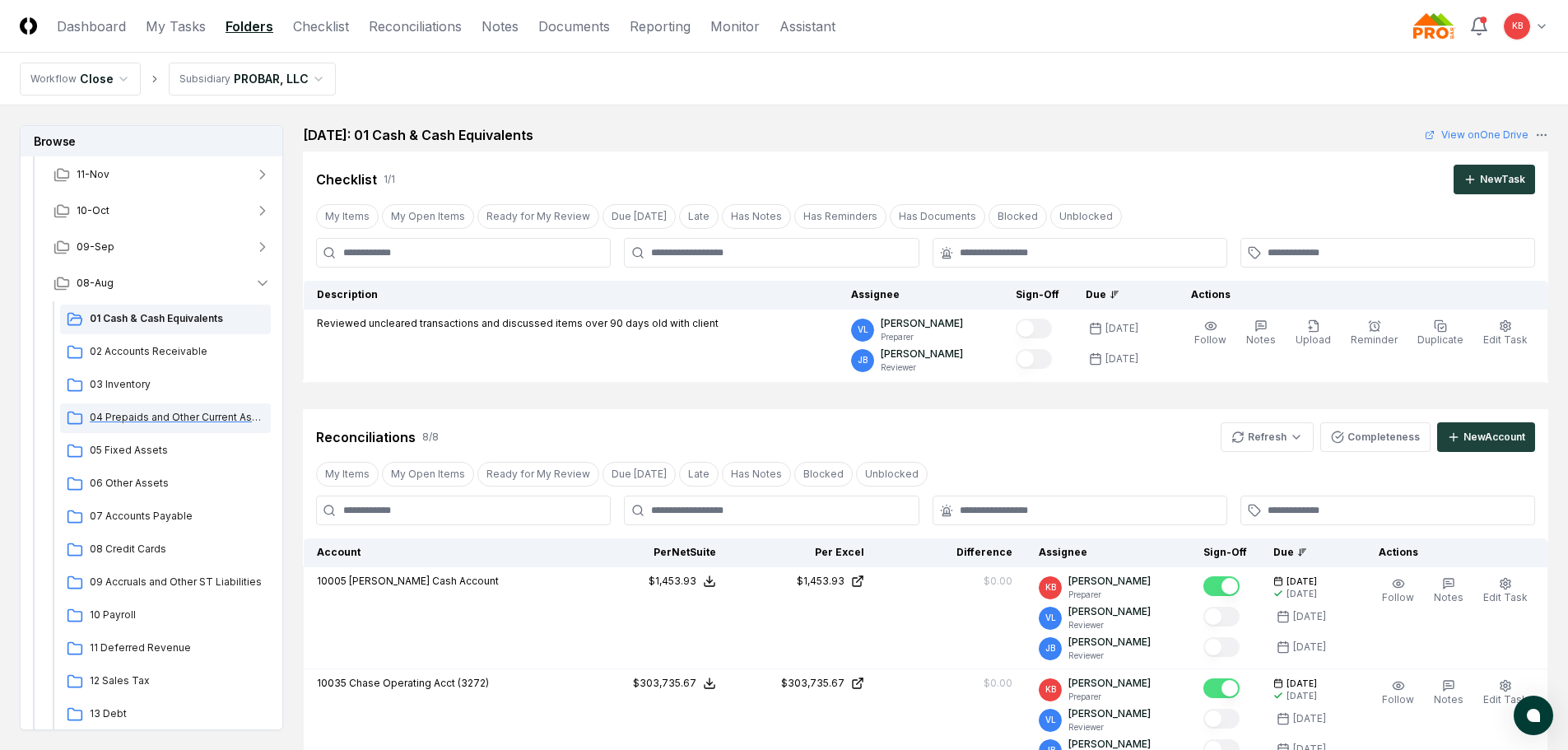
click at [155, 414] on span "04 Prepaids and Other Current Assets" at bounding box center [177, 418] width 175 height 15
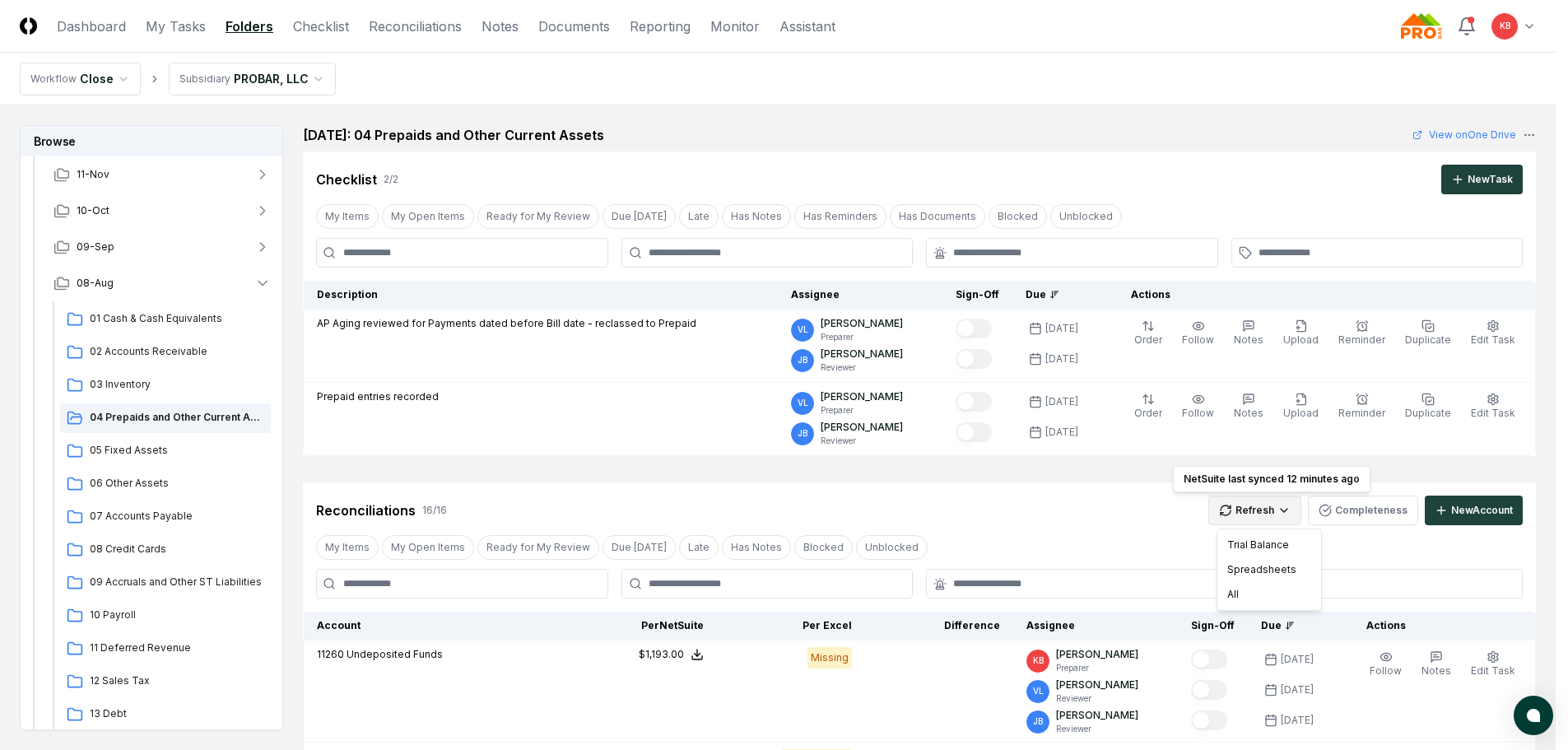
click at [1242, 591] on div "All" at bounding box center [1270, 594] width 98 height 24
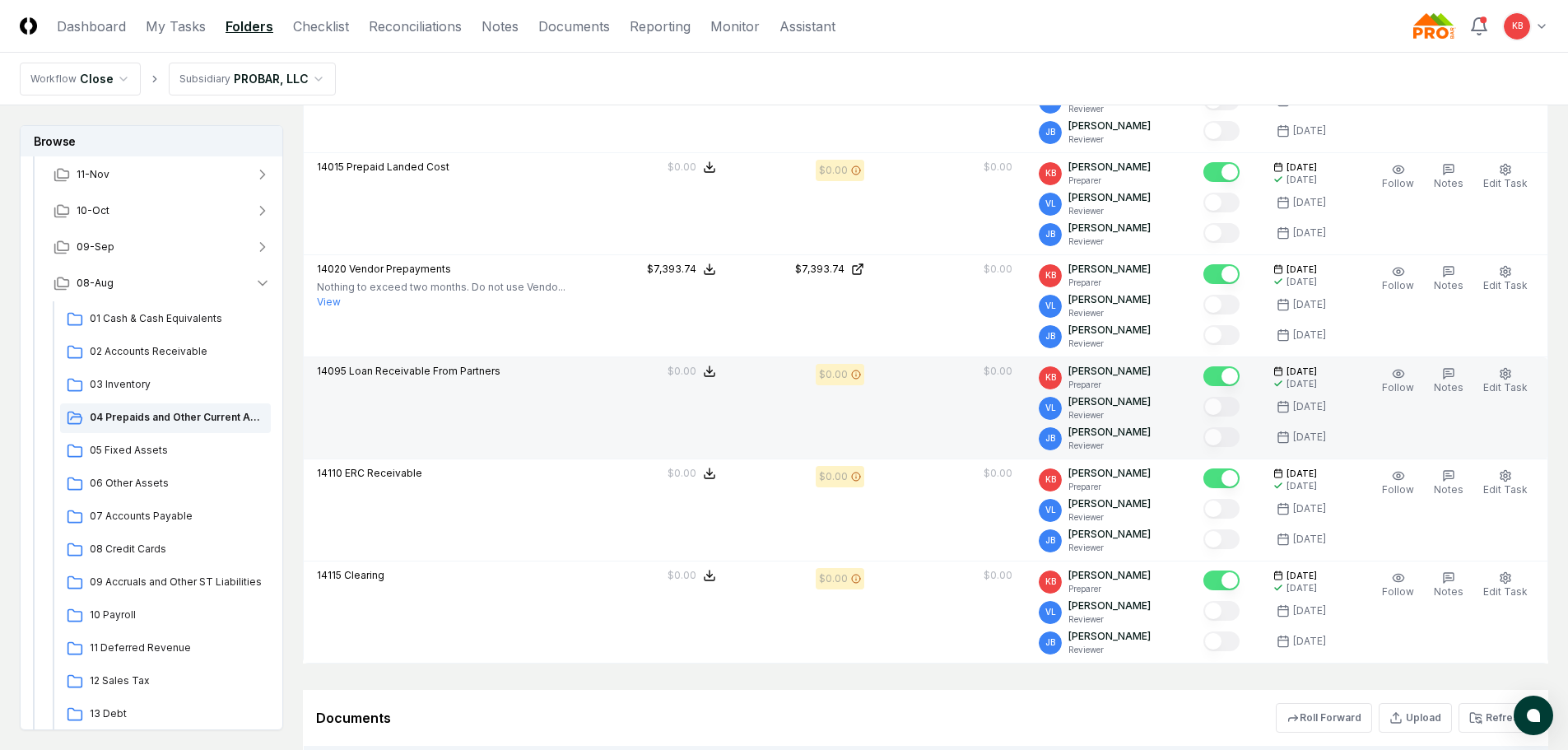
scroll to position [1914, 0]
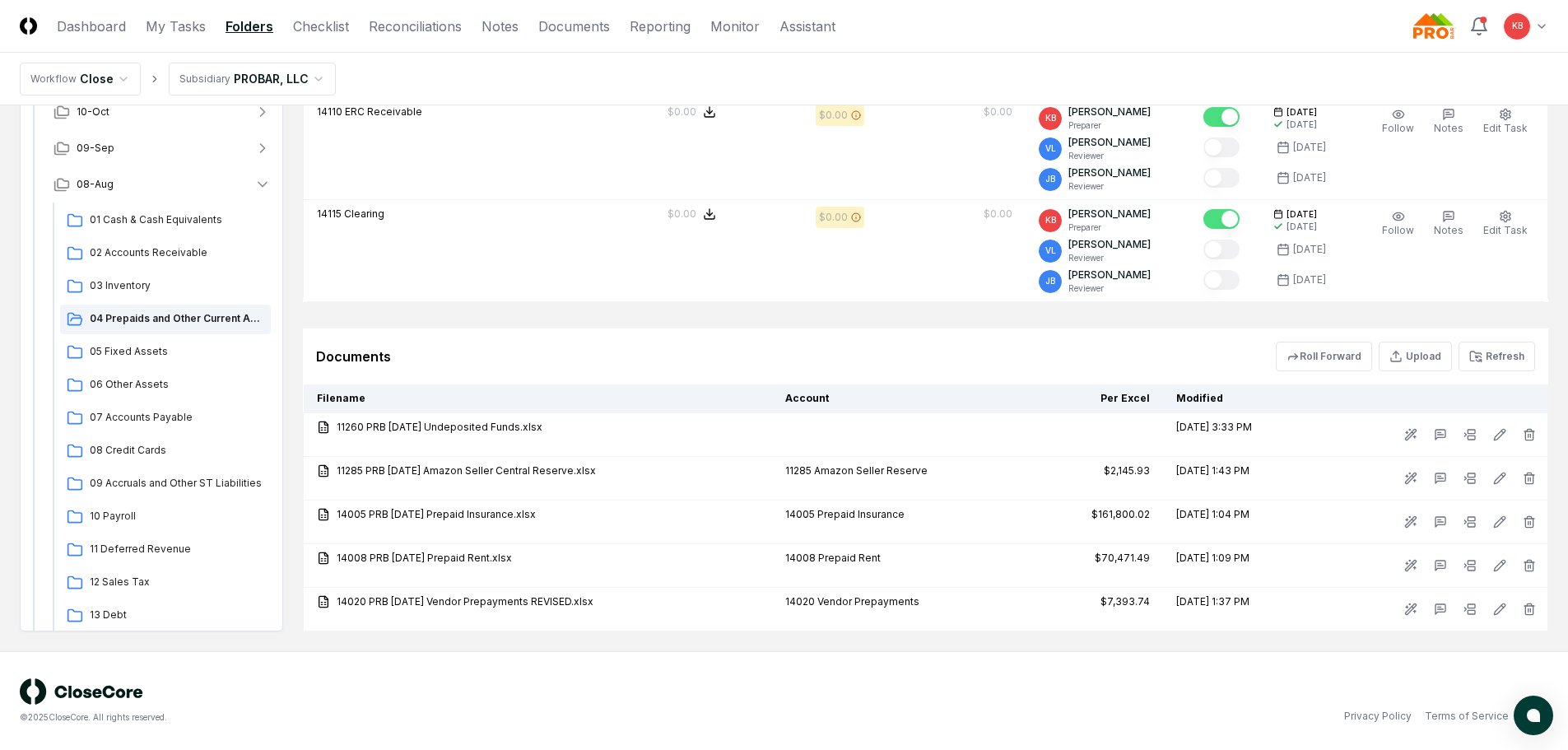
drag, startPoint x: 1508, startPoint y: 352, endPoint x: 1485, endPoint y: 374, distance: 31.8
click at [1508, 352] on button "Refresh" at bounding box center [1497, 356] width 77 height 29
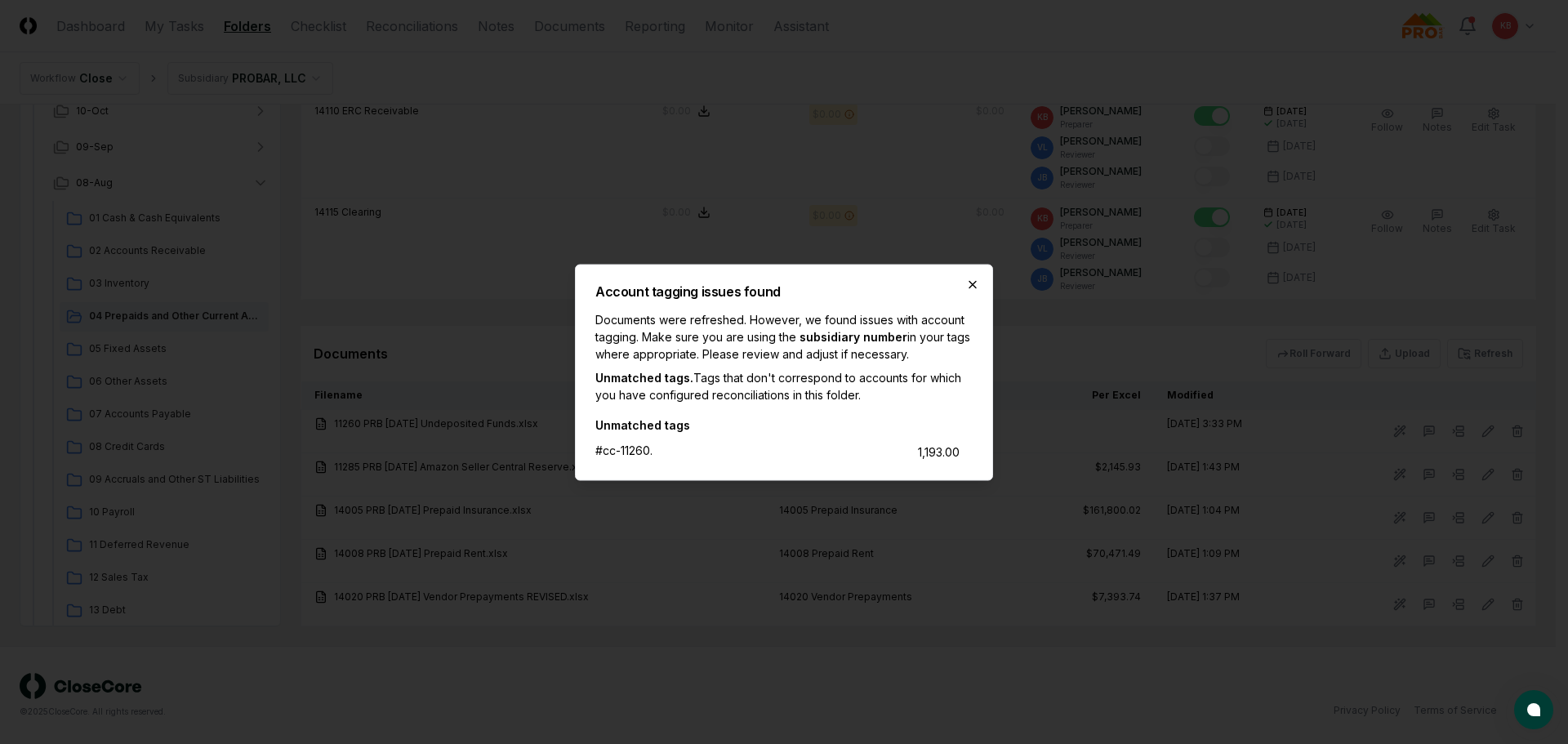
click at [969, 281] on icon "button" at bounding box center [972, 284] width 7 height 7
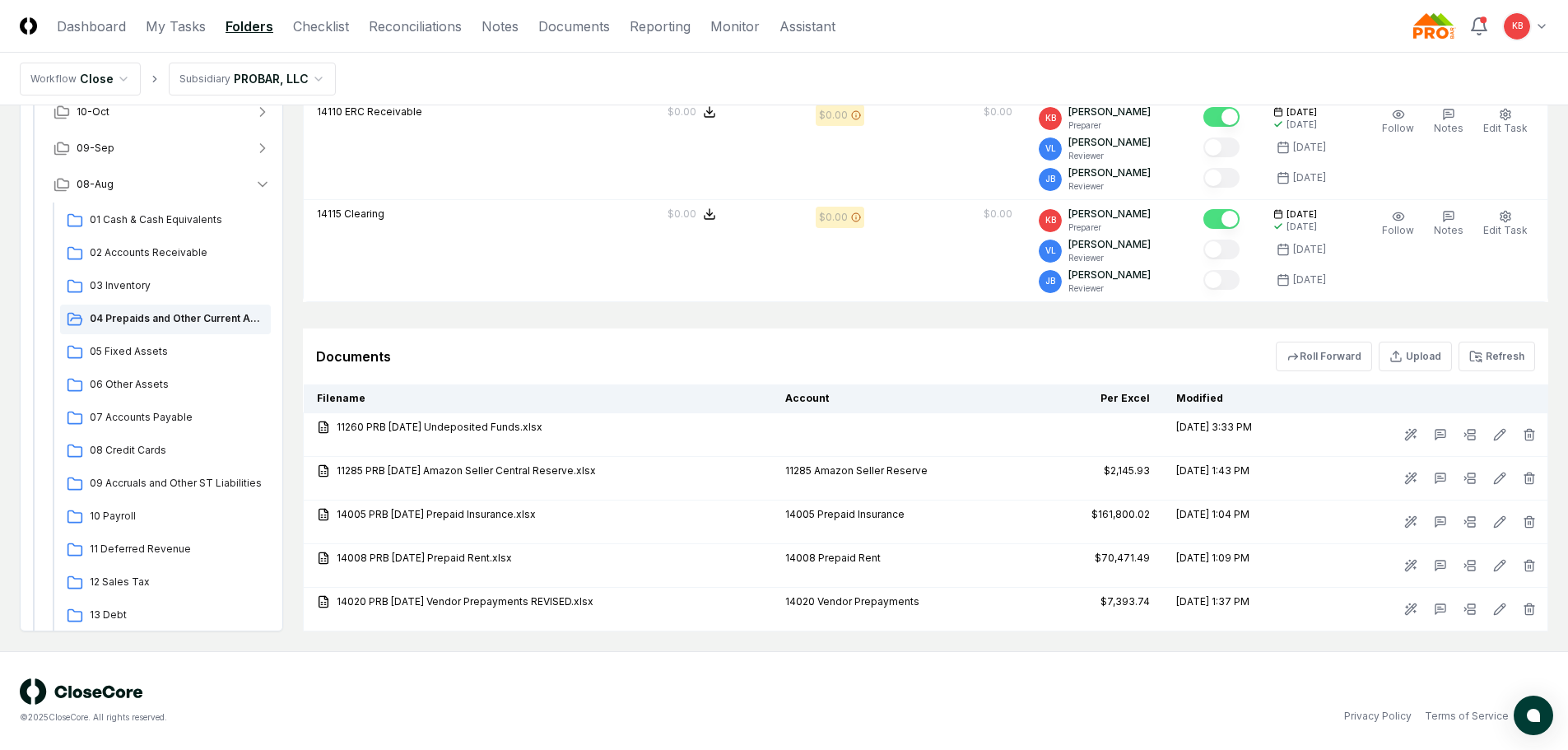
click at [1504, 357] on button "Refresh" at bounding box center [1497, 356] width 77 height 29
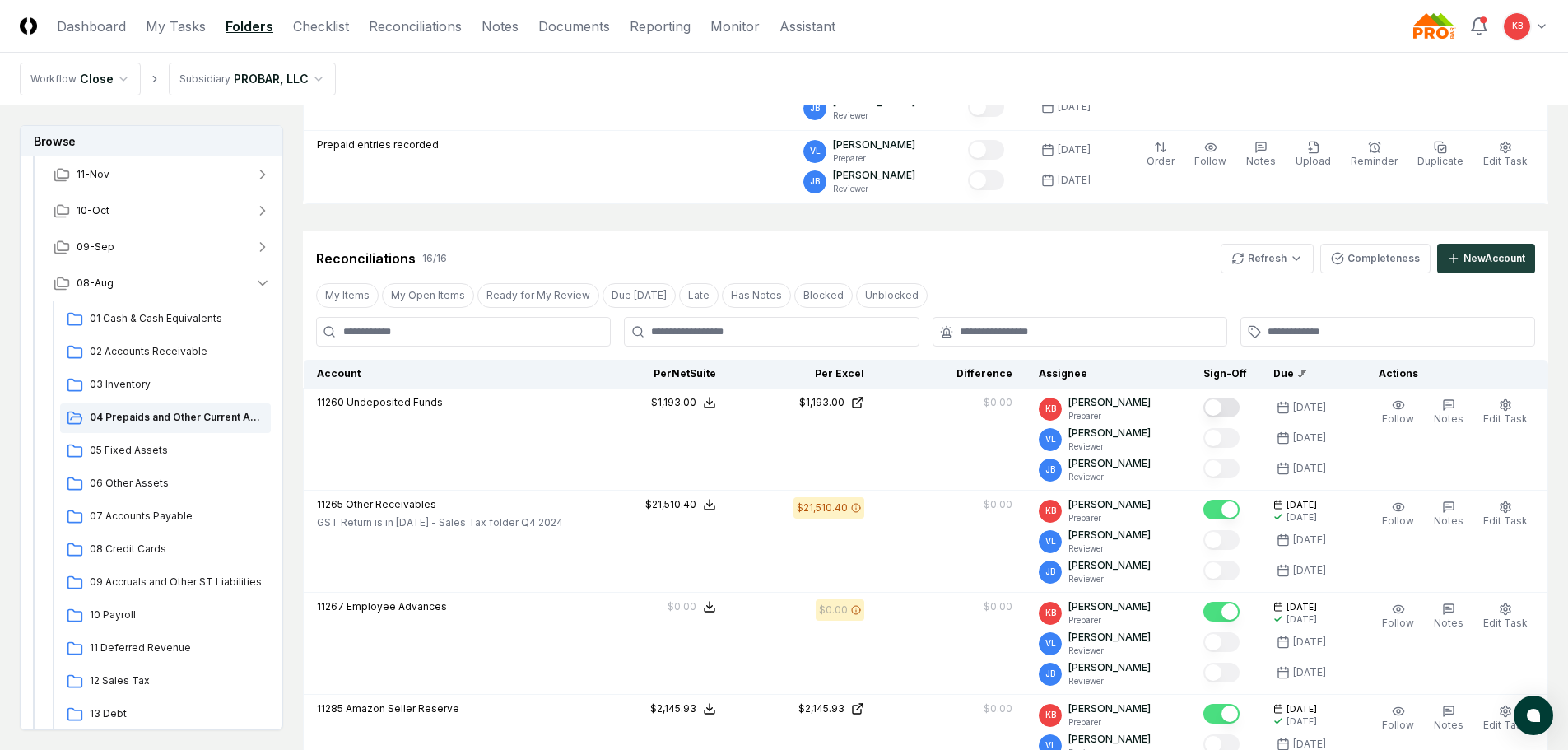
scroll to position [267, 0]
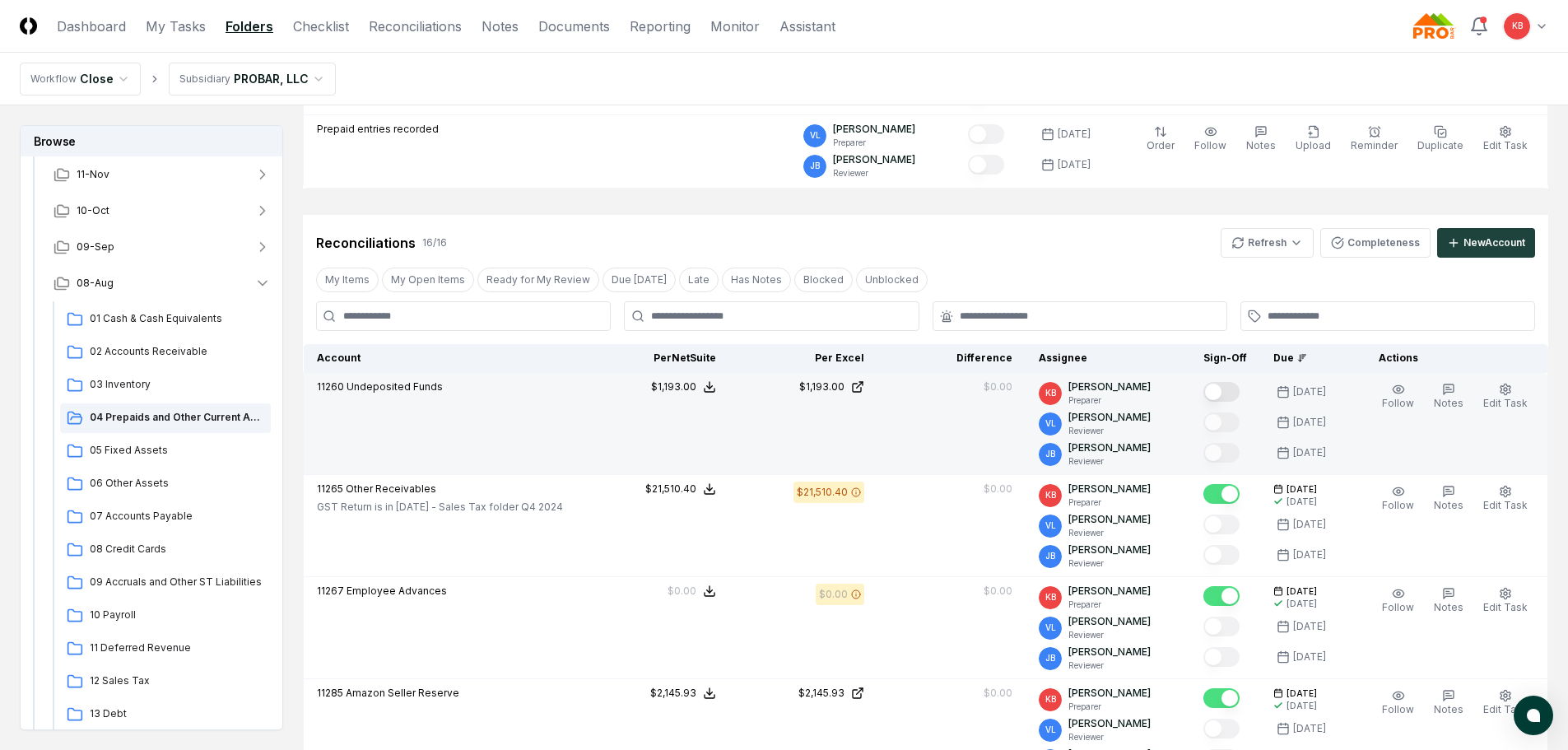
click at [1218, 395] on button "Mark complete" at bounding box center [1221, 391] width 36 height 19
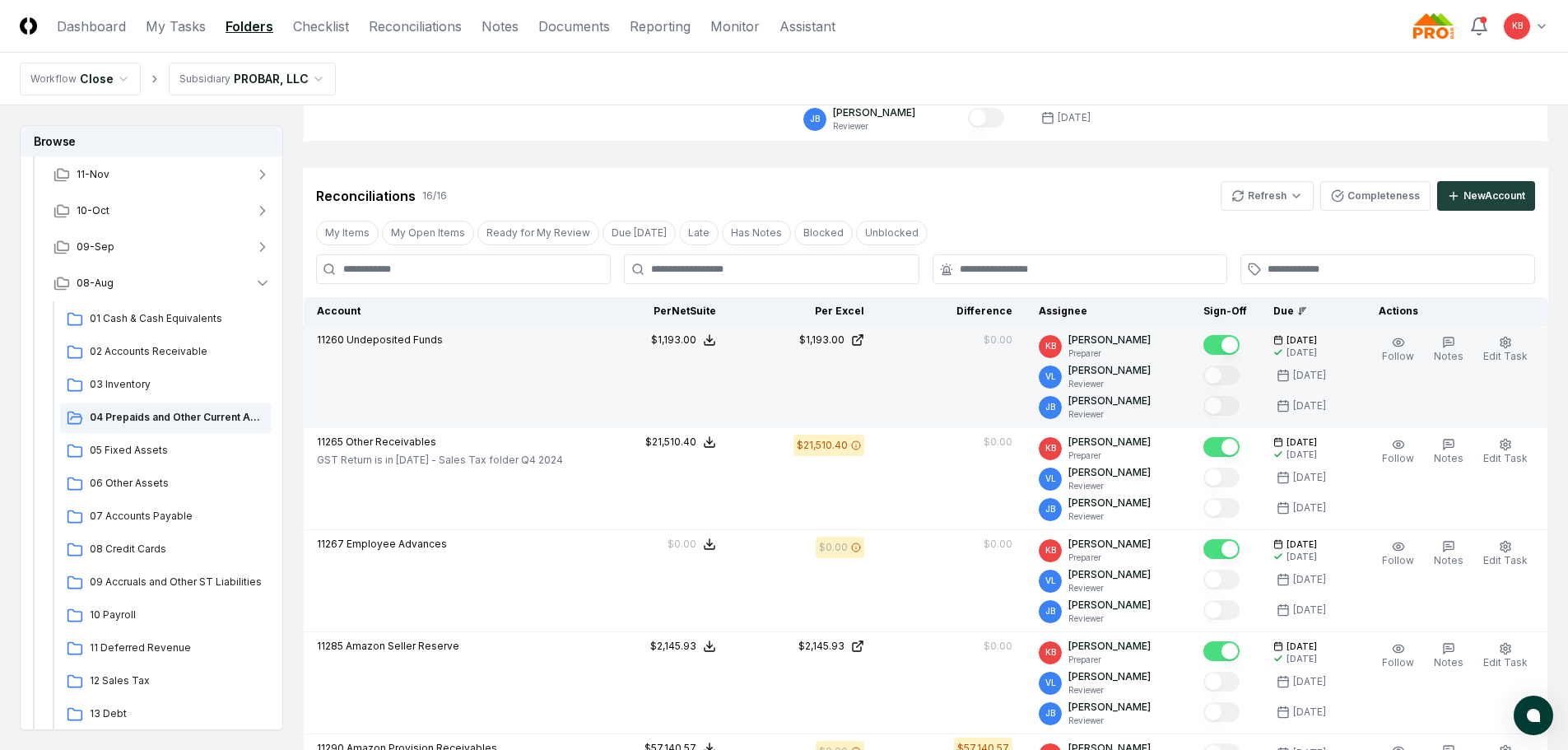
scroll to position [185, 0]
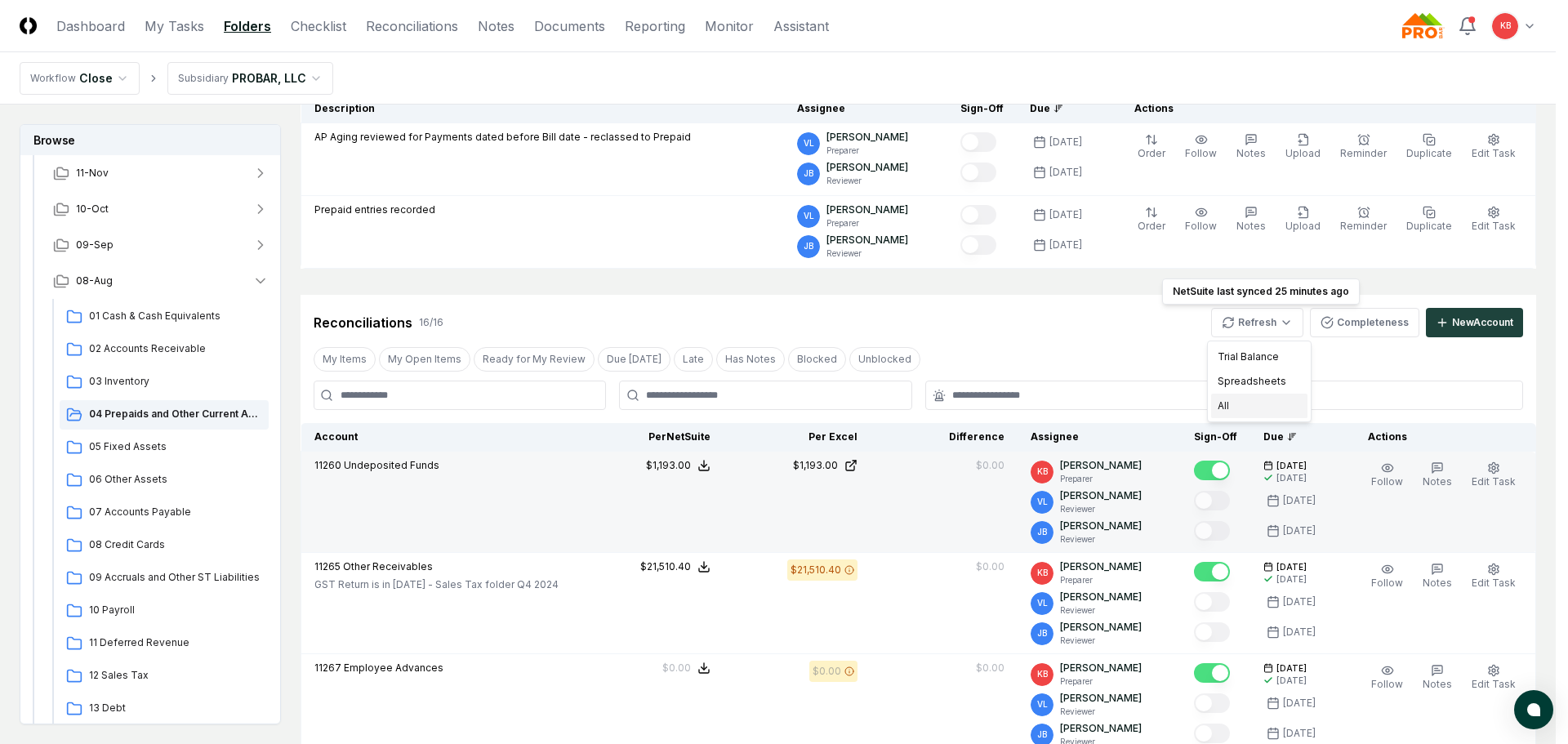
click at [1251, 403] on div "All" at bounding box center [1259, 405] width 97 height 24
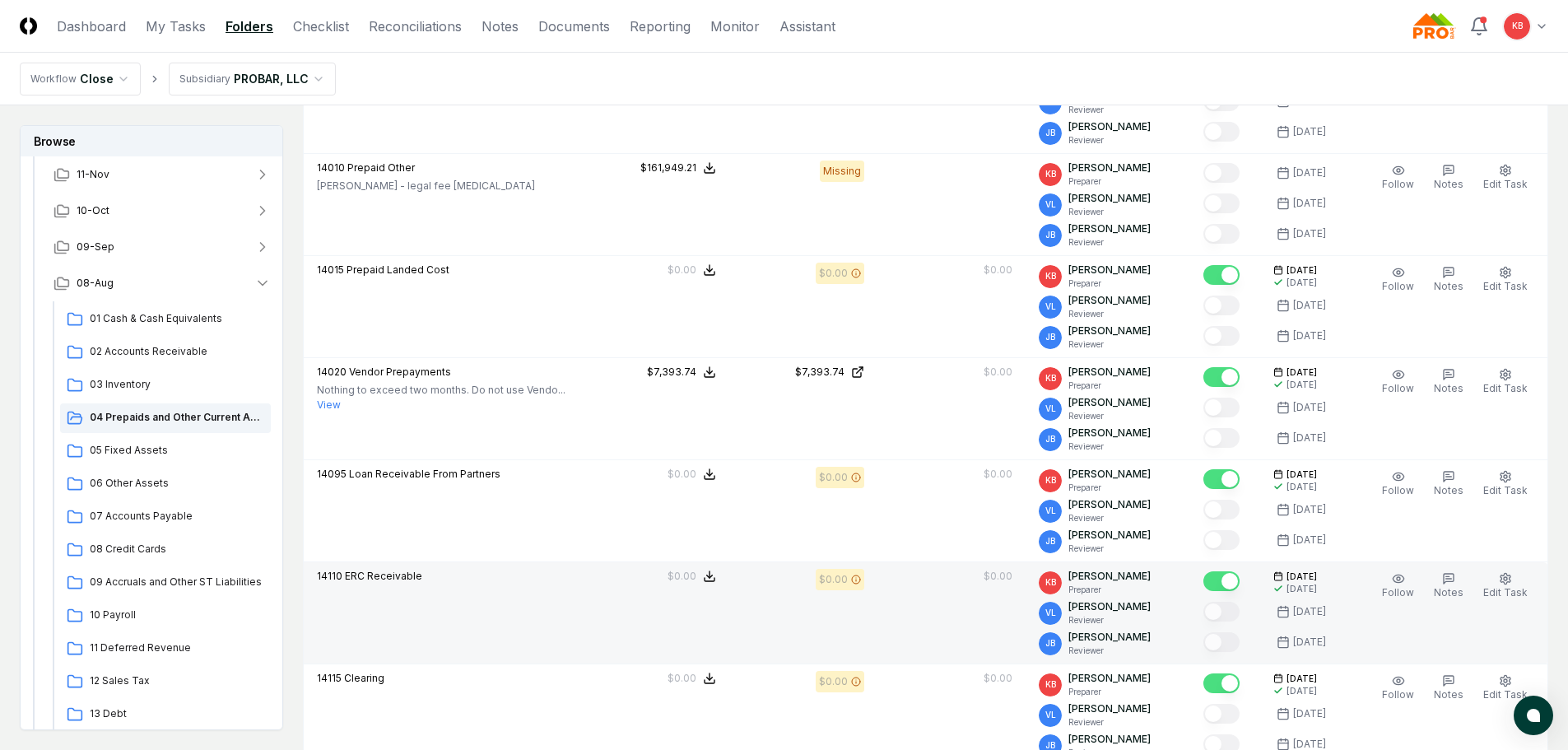
scroll to position [1503, 0]
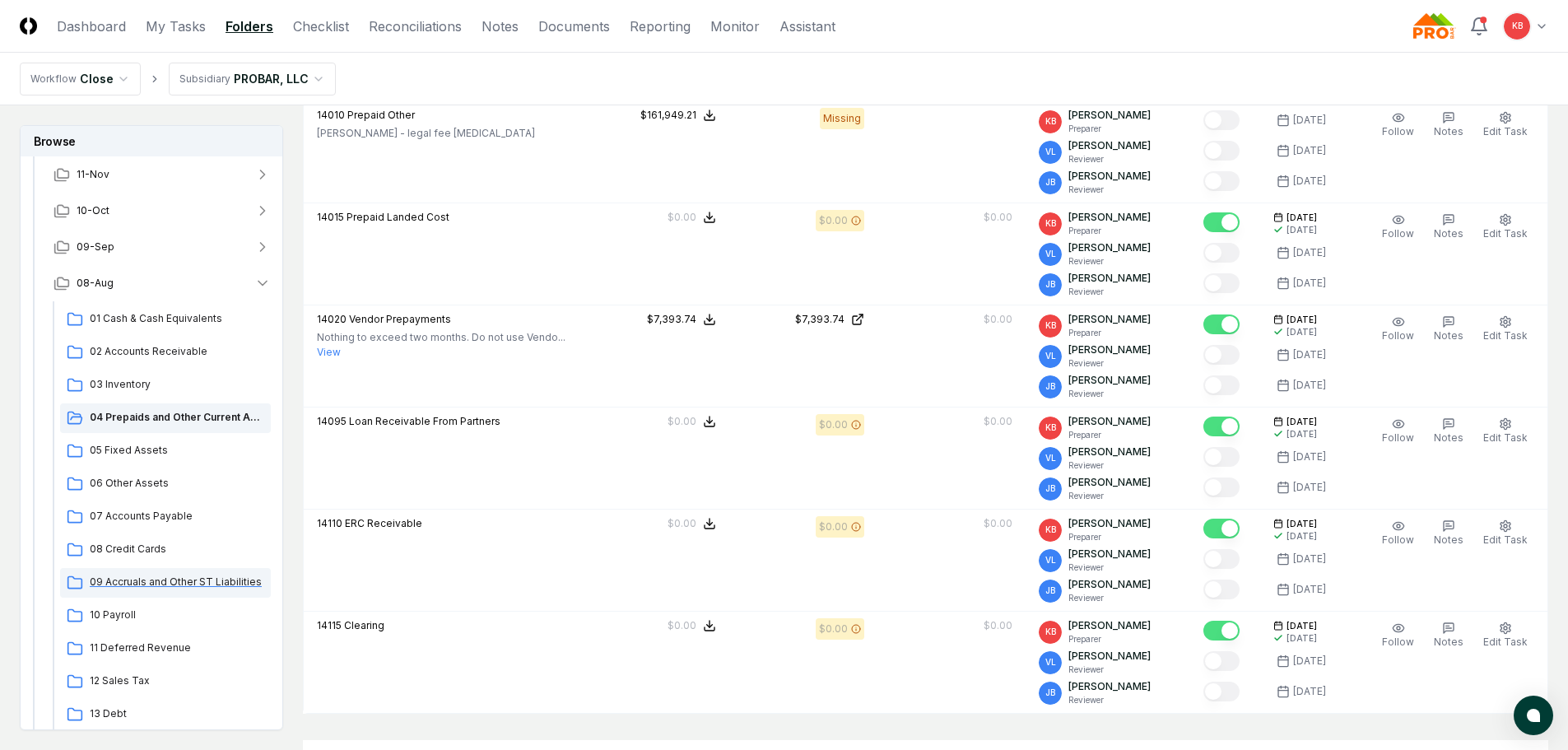
click at [145, 578] on span "09 Accruals and Other ST Liabilities" at bounding box center [177, 582] width 175 height 15
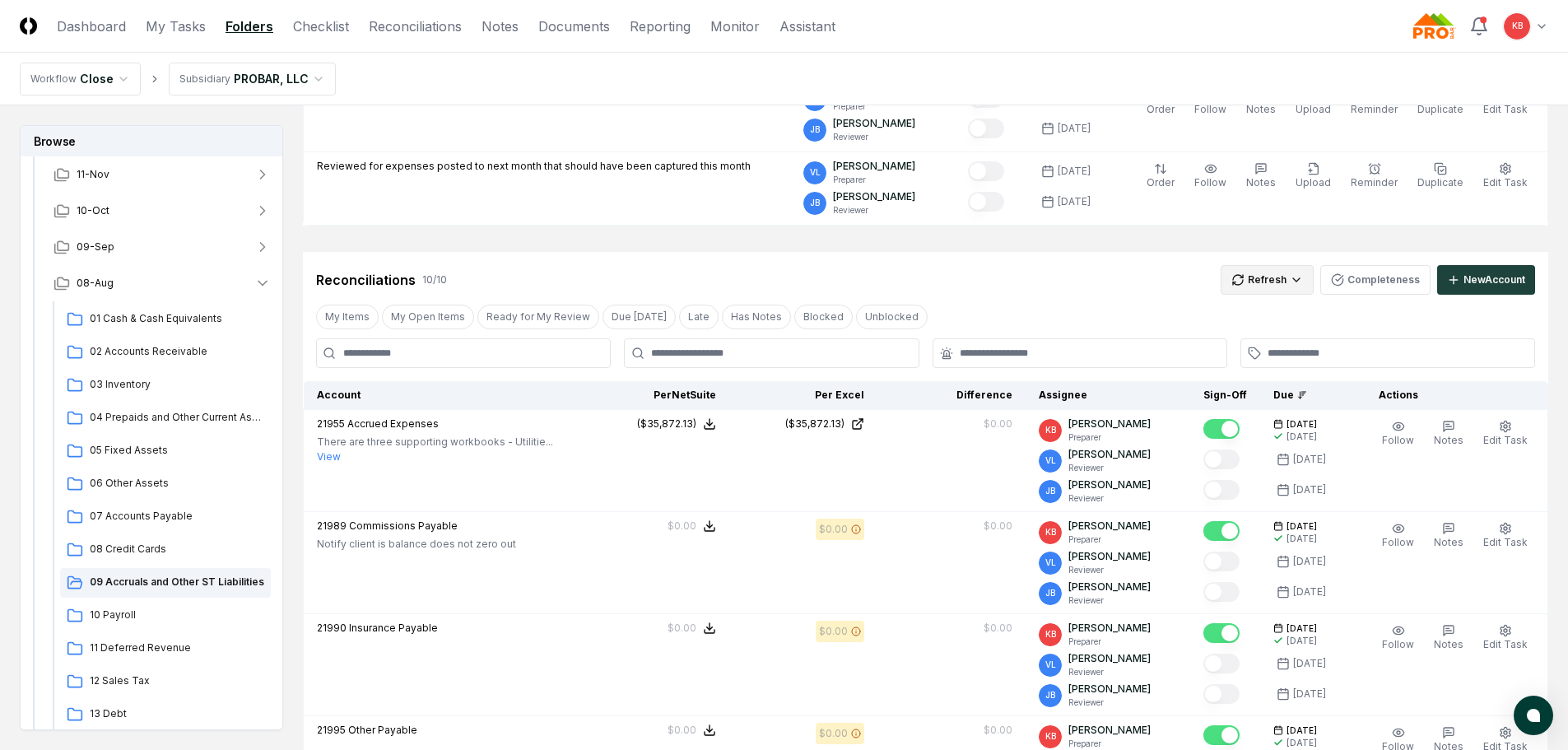
scroll to position [219, 0]
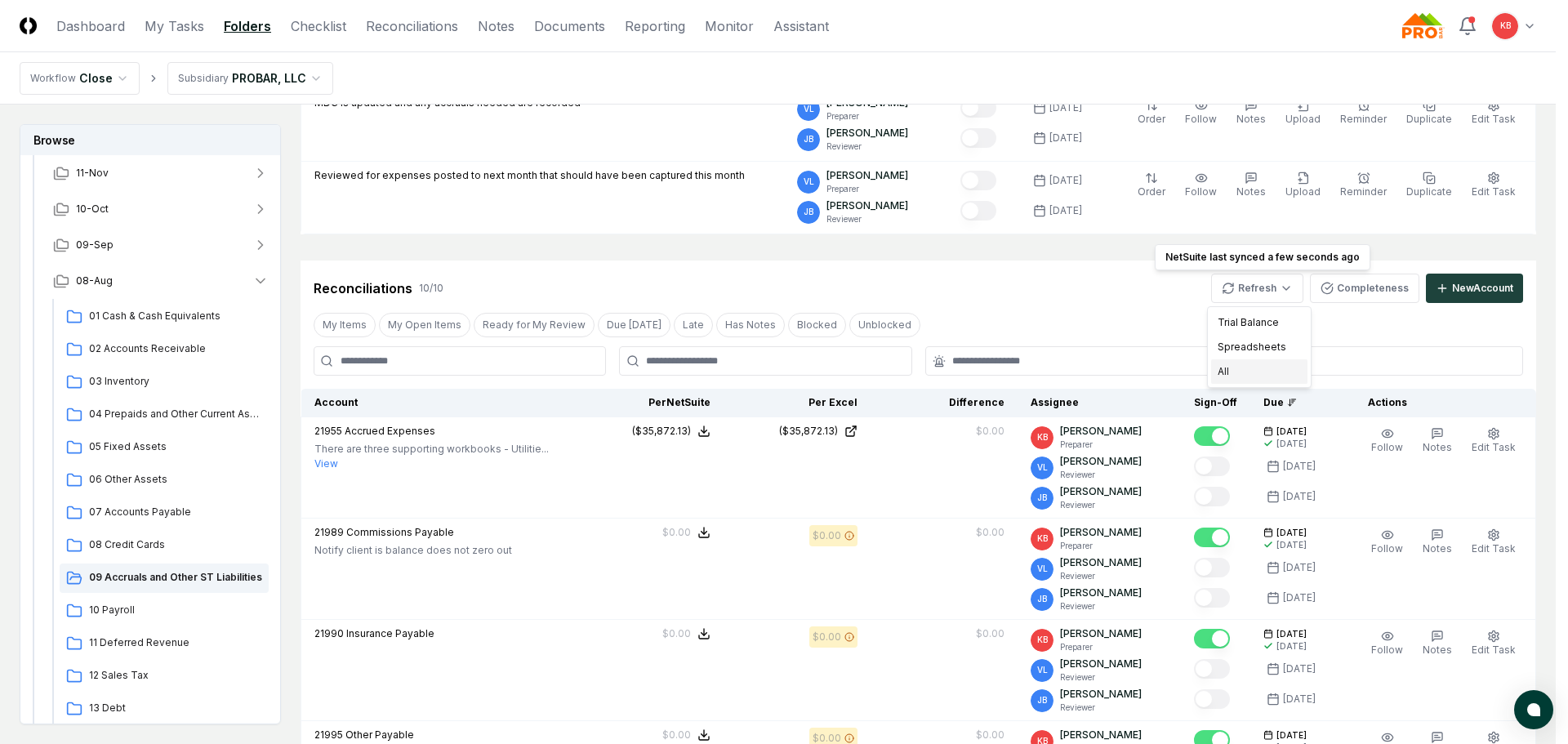
click at [1255, 375] on div "All" at bounding box center [1259, 371] width 97 height 24
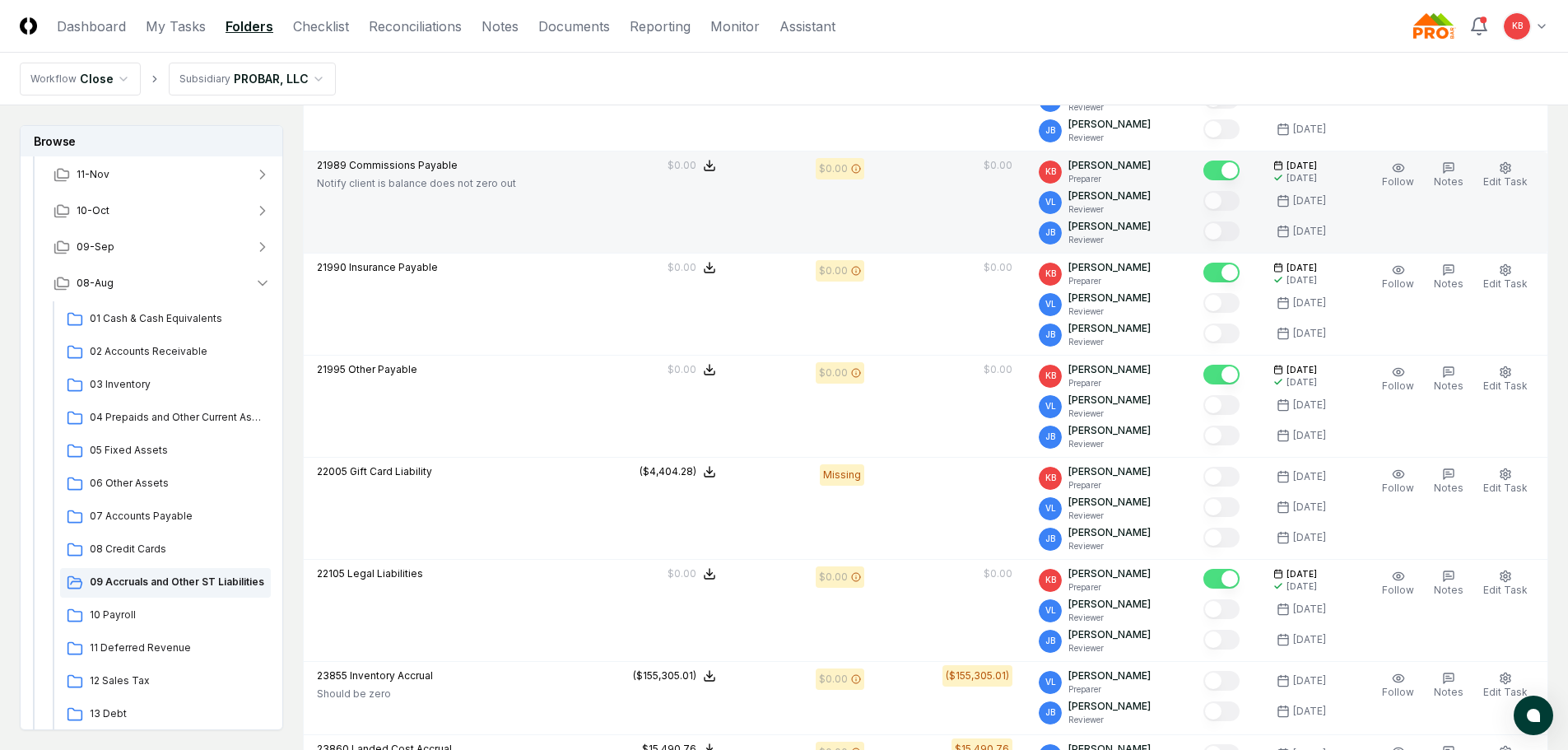
scroll to position [631, 0]
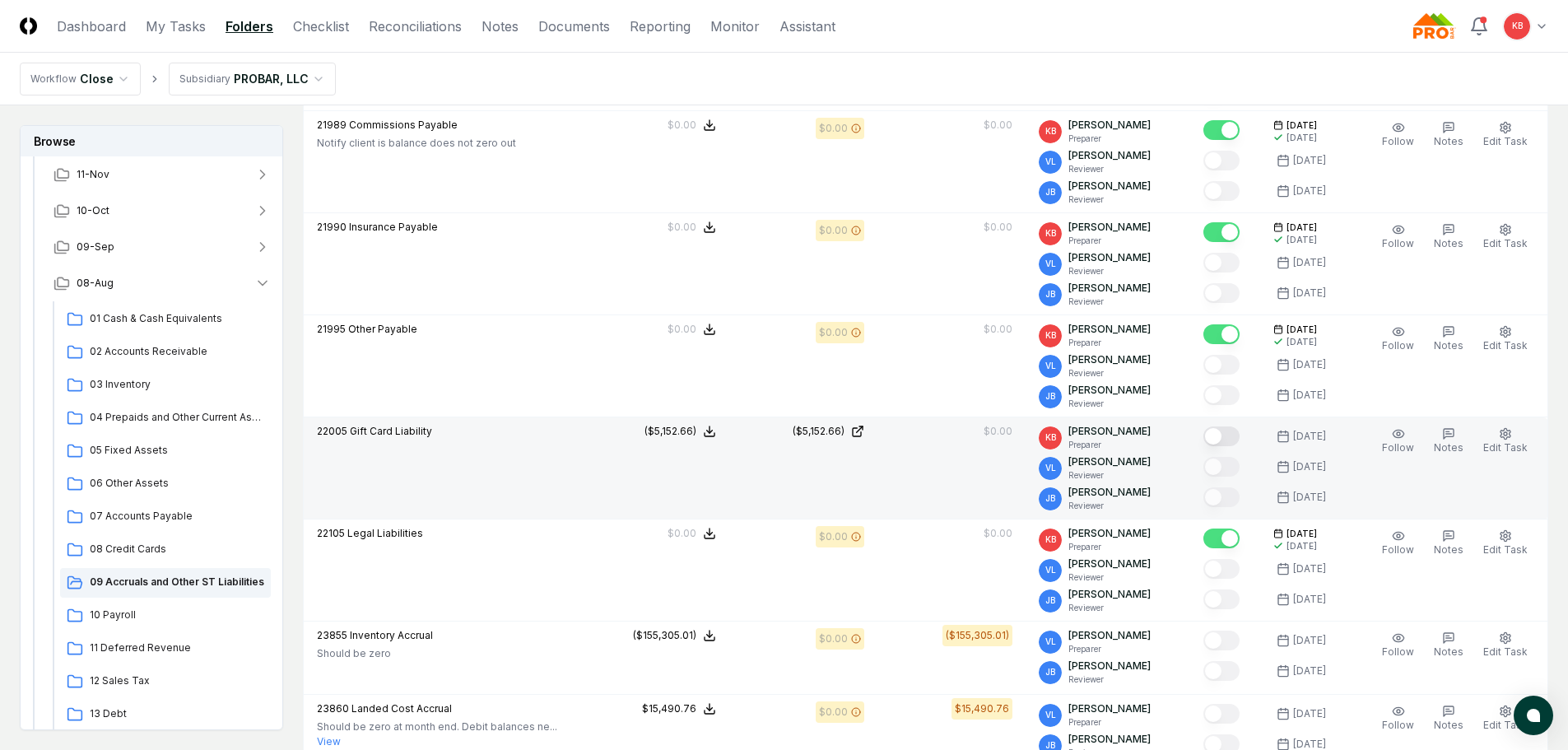
click at [1224, 436] on button "Mark complete" at bounding box center [1221, 436] width 36 height 19
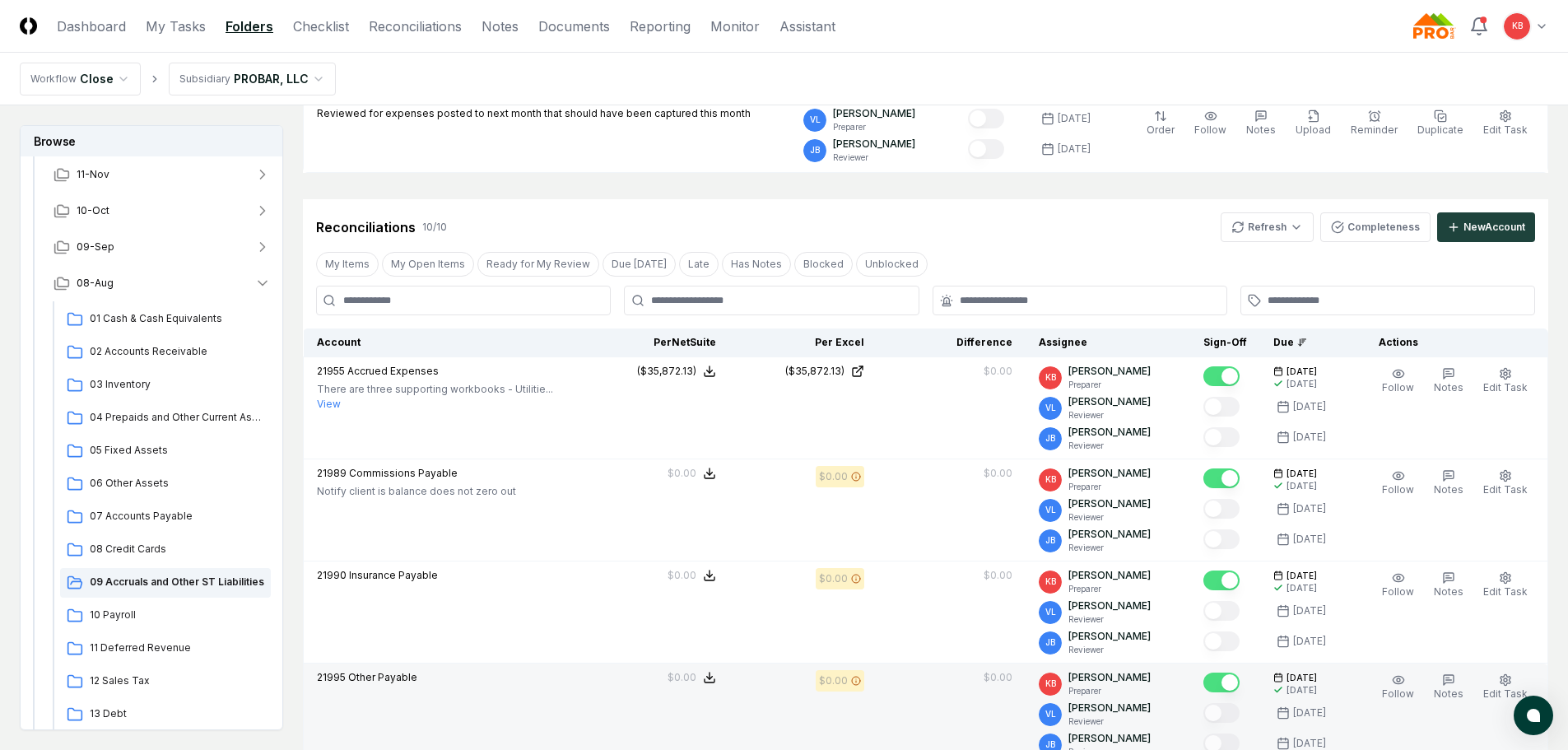
scroll to position [219, 0]
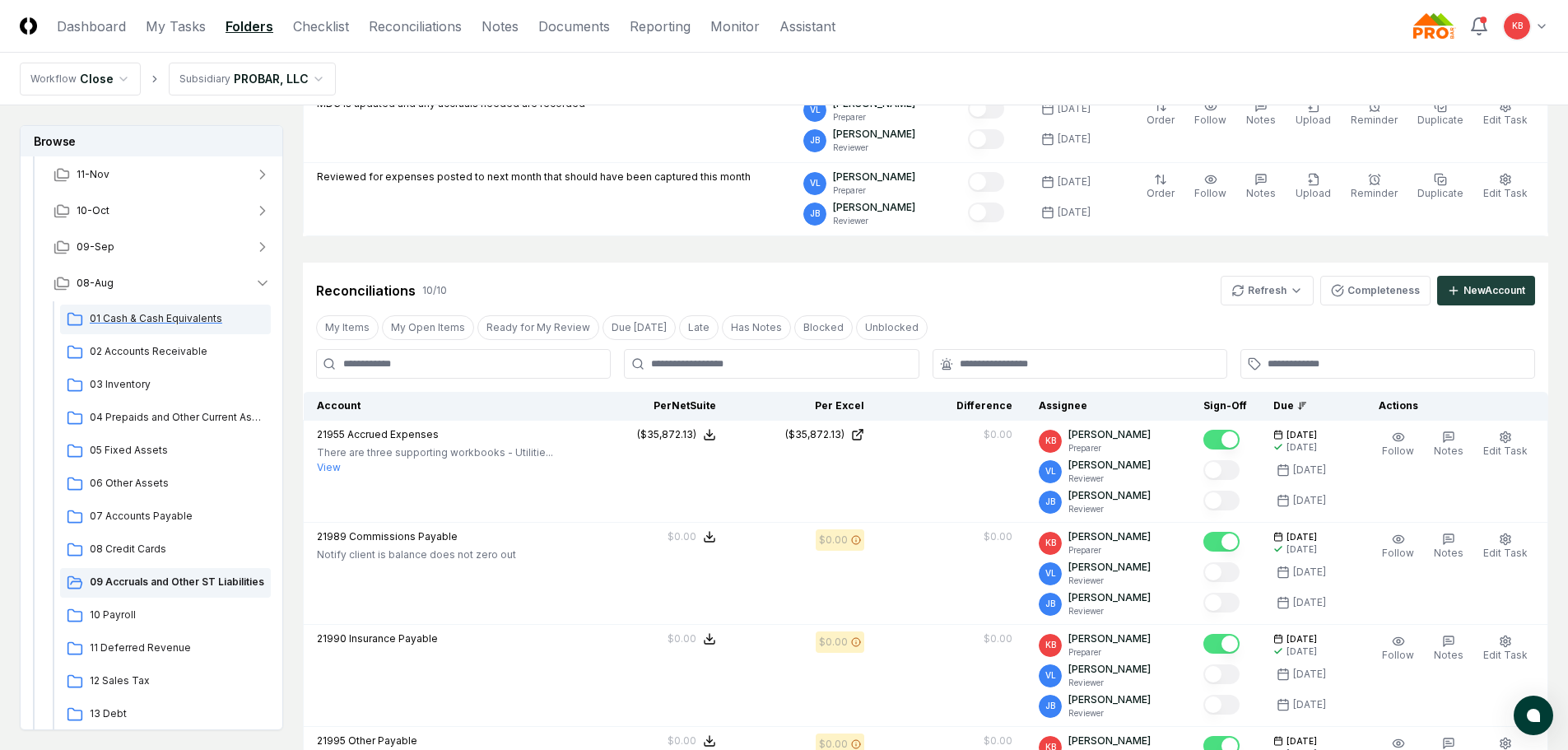
click at [169, 321] on span "01 Cash & Cash Equivalents" at bounding box center [177, 319] width 175 height 15
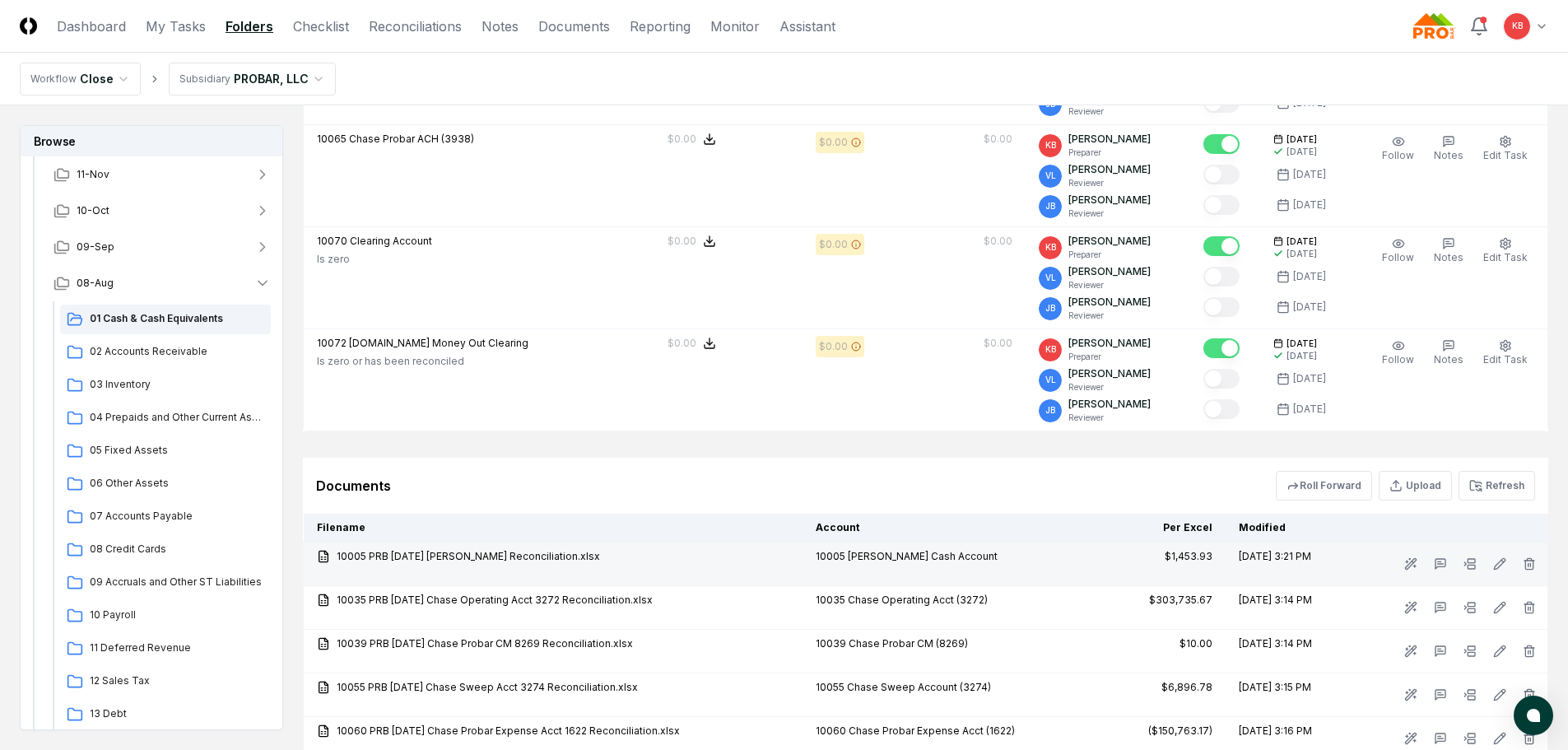
scroll to position [1043, 0]
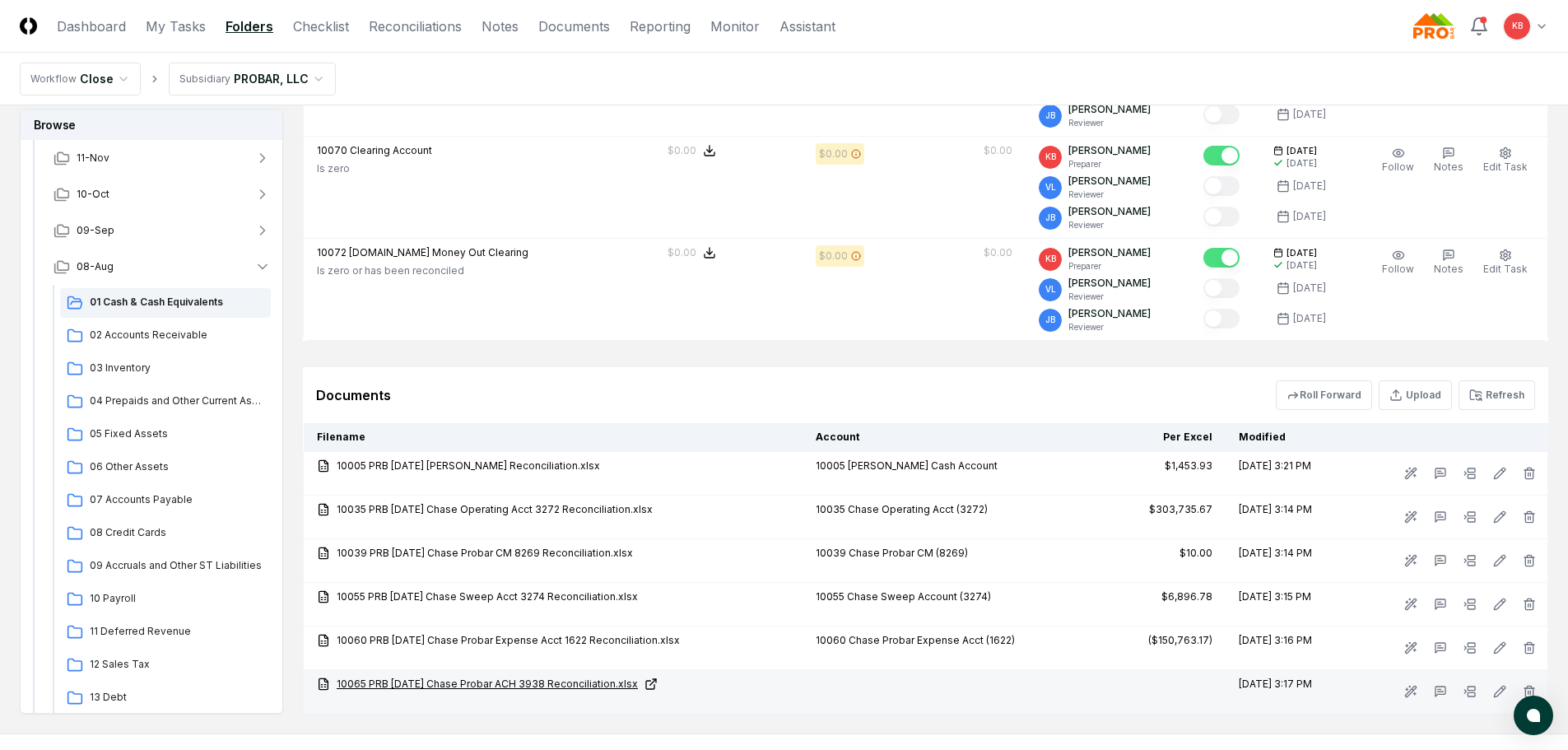
click at [457, 683] on link "10065 PRB [DATE] Chase Probar ACH 3938 Reconciliation.xlsx" at bounding box center [553, 684] width 473 height 15
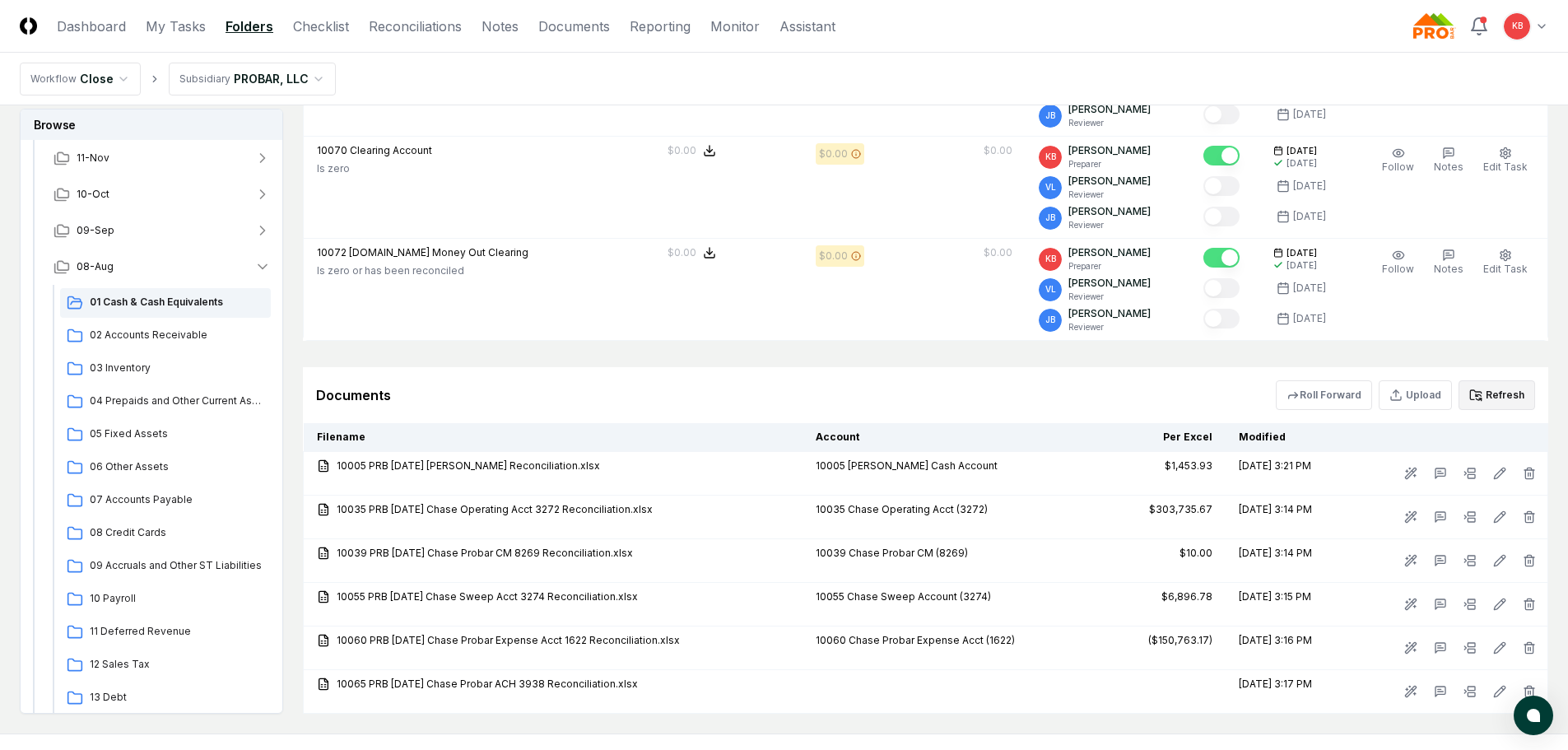
click at [1503, 394] on button "Refresh" at bounding box center [1497, 394] width 77 height 29
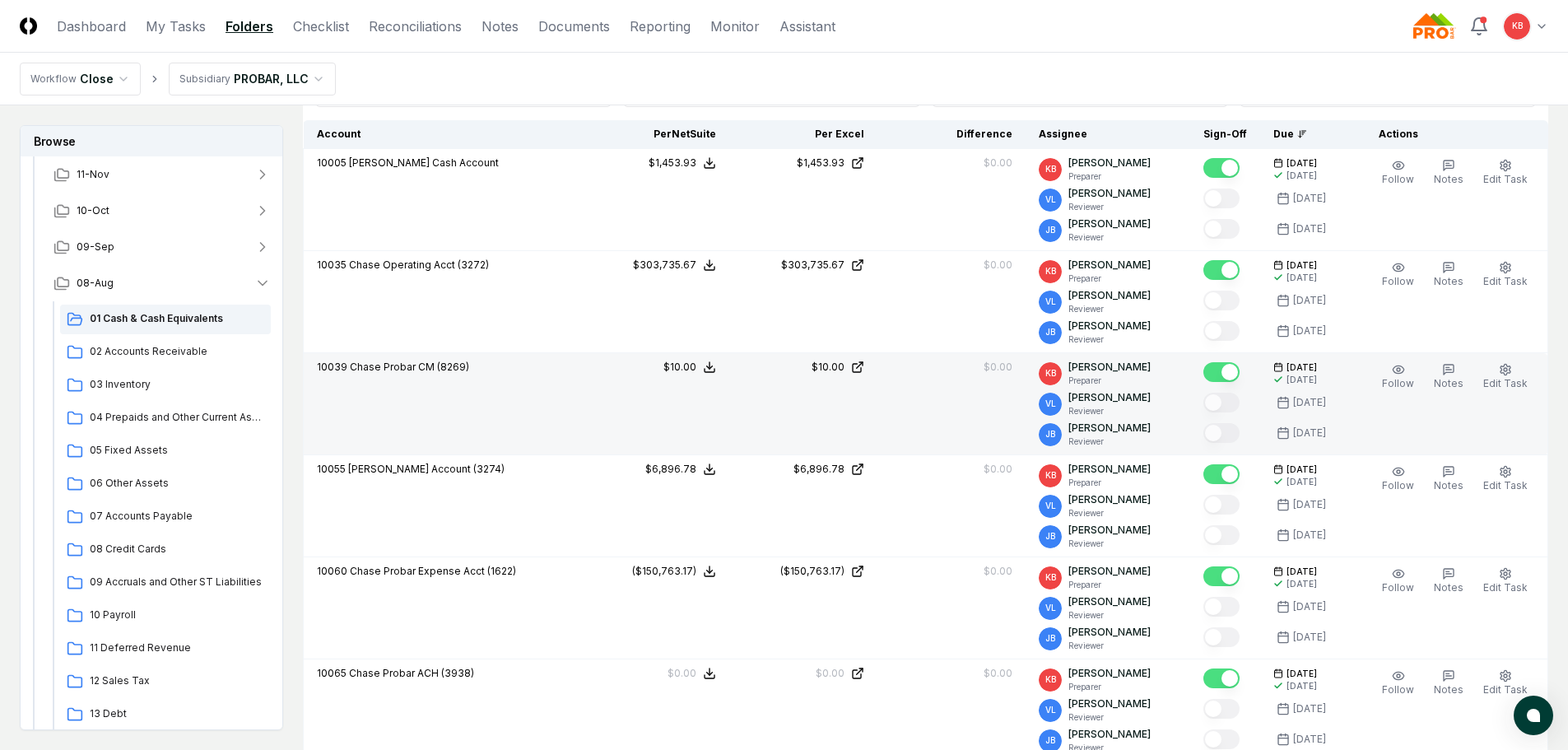
scroll to position [384, 0]
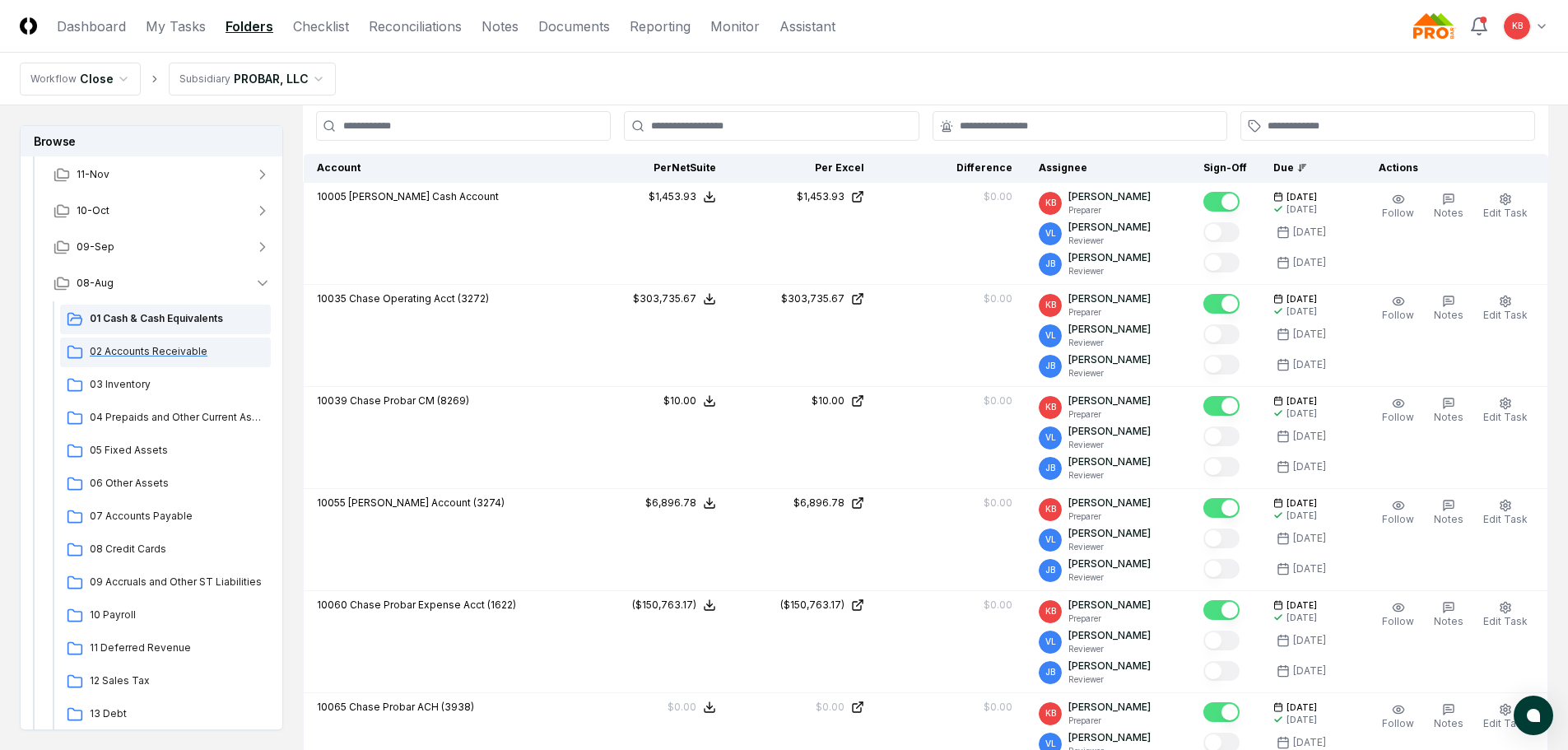
click at [187, 348] on span "02 Accounts Receivable" at bounding box center [177, 351] width 175 height 15
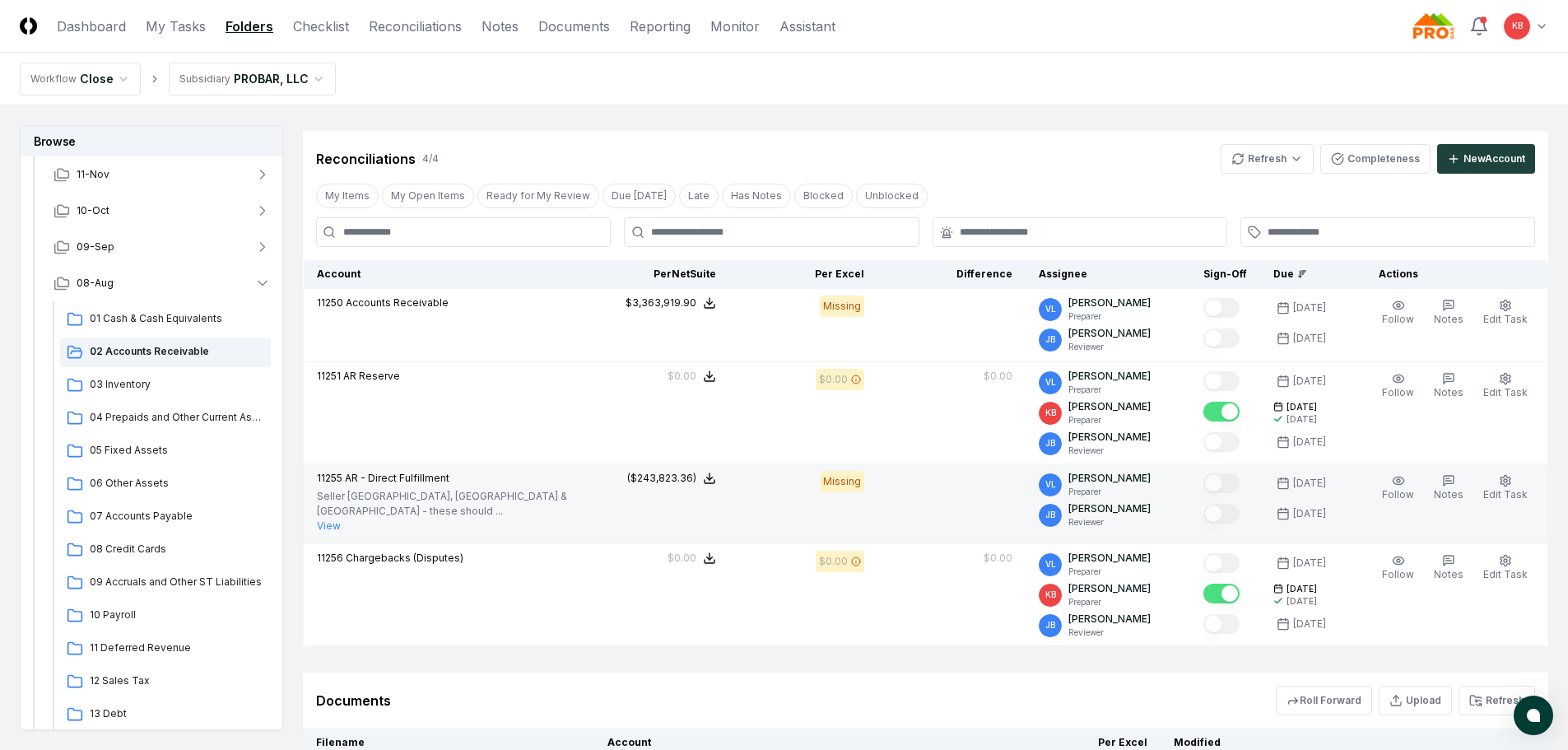
scroll to position [302, 0]
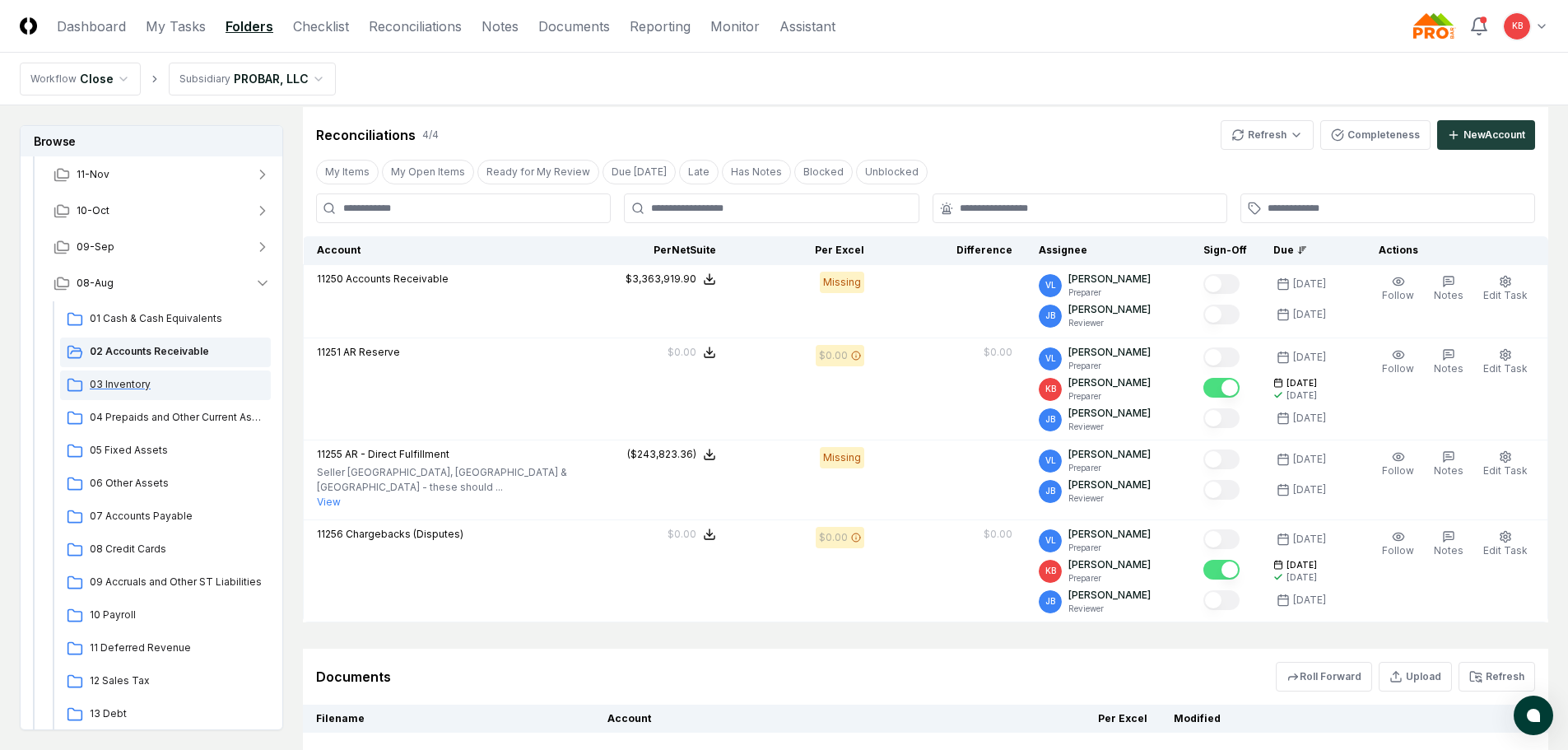
click at [121, 378] on span "03 Inventory" at bounding box center [177, 384] width 175 height 15
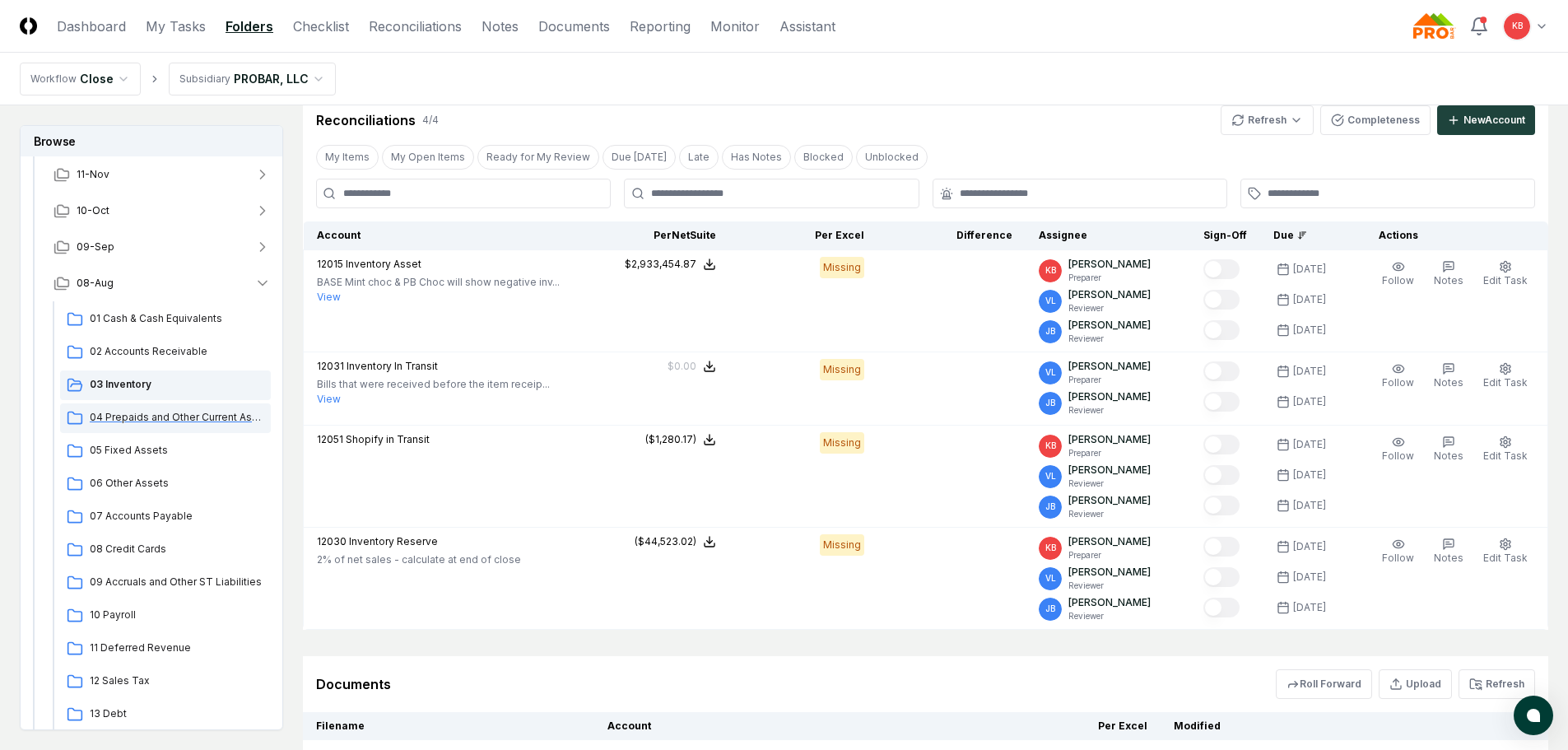
scroll to position [330, 0]
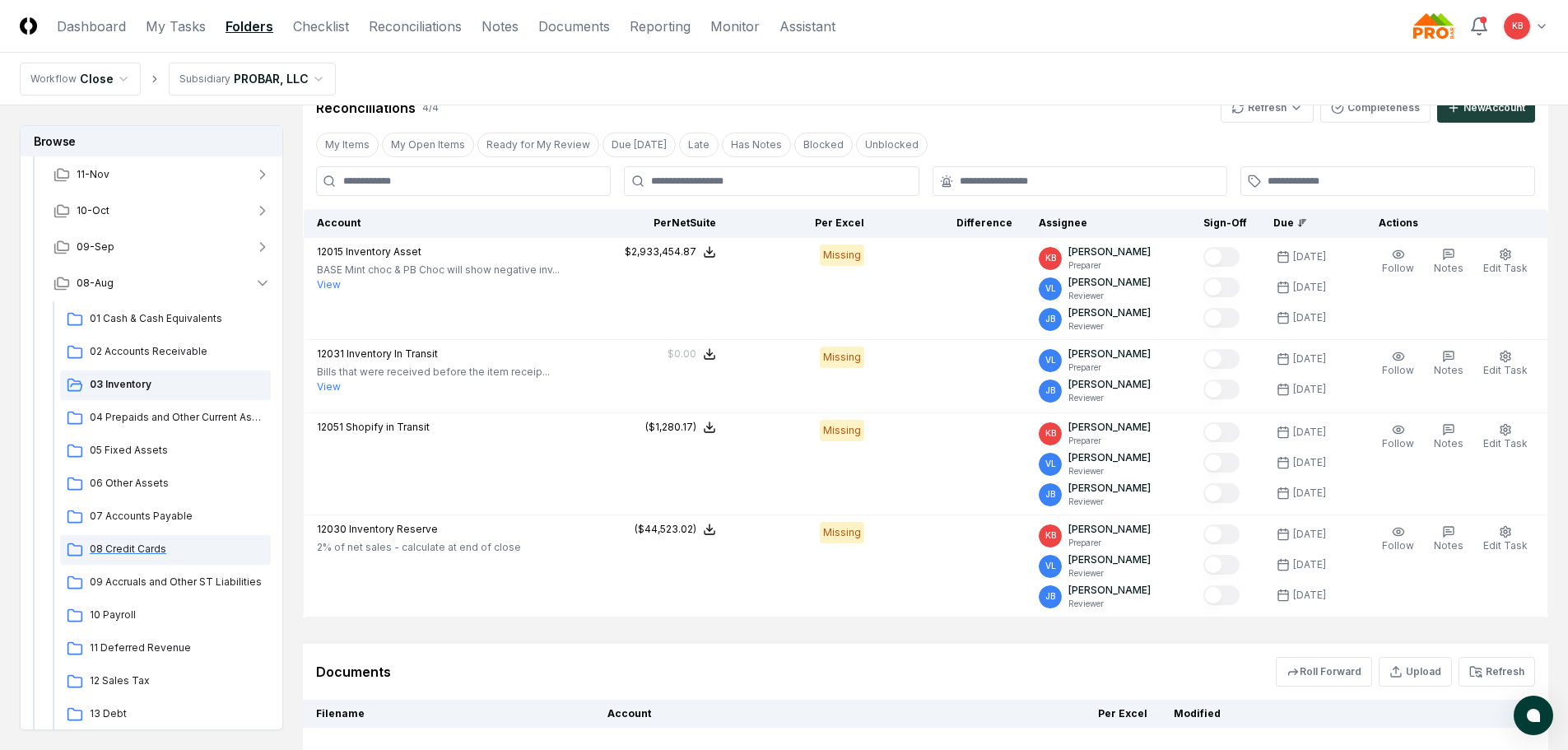
click at [145, 545] on span "08 Credit Cards" at bounding box center [177, 549] width 175 height 15
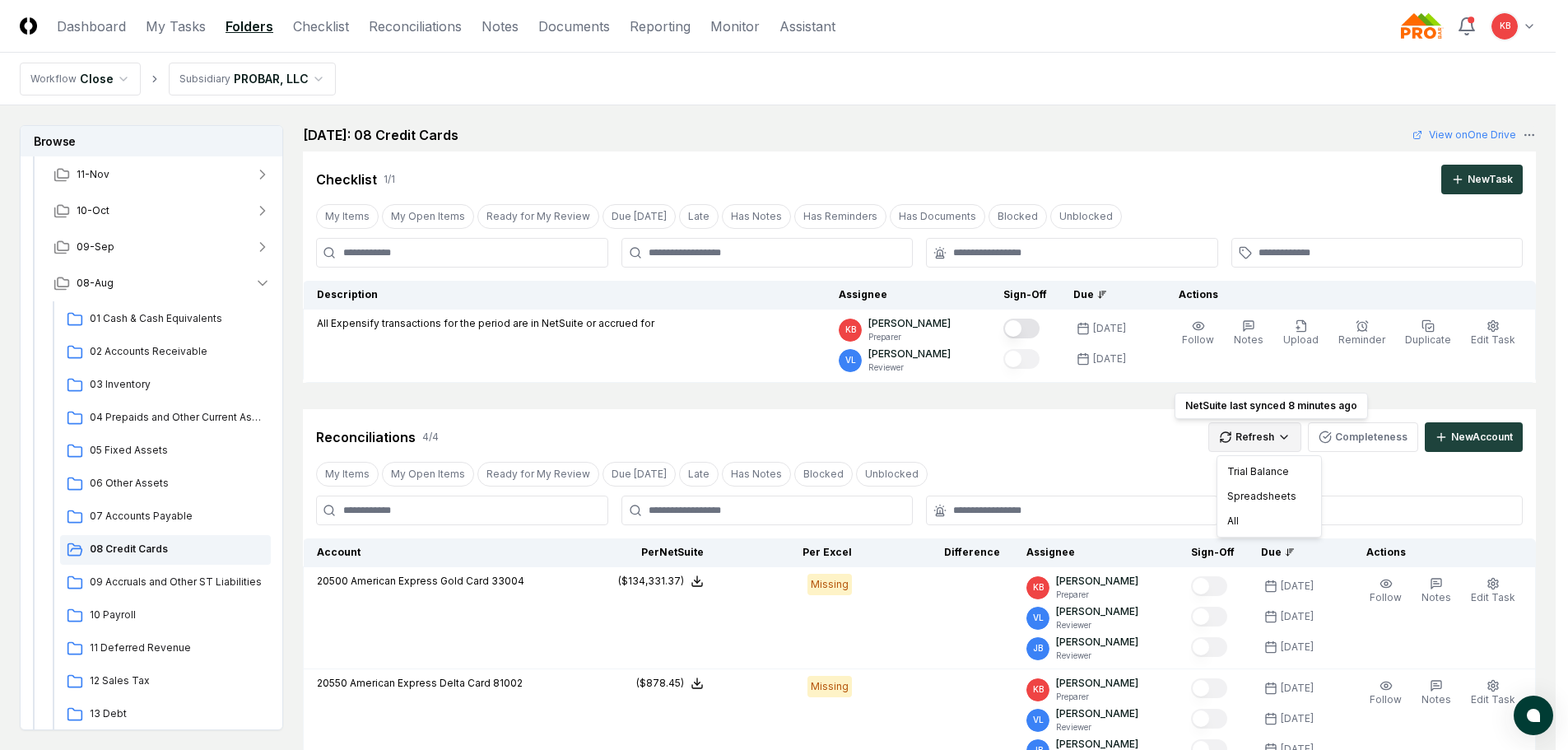
click at [1272, 439] on html "CloseCore Dashboard My Tasks Folders Checklist Reconciliations Notes Documents …" at bounding box center [784, 629] width 1568 height 1259
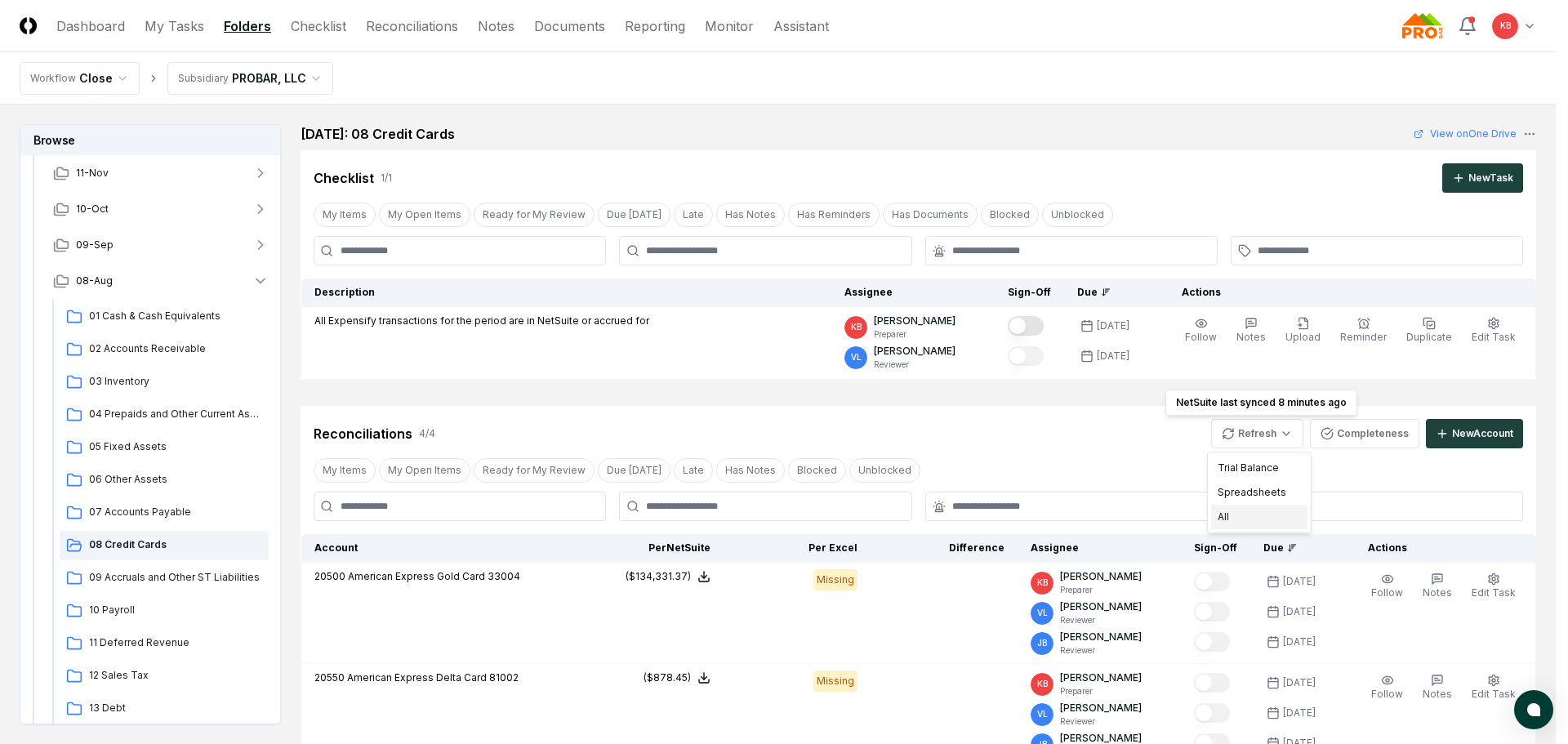
click at [1245, 516] on div "All" at bounding box center [1259, 516] width 97 height 24
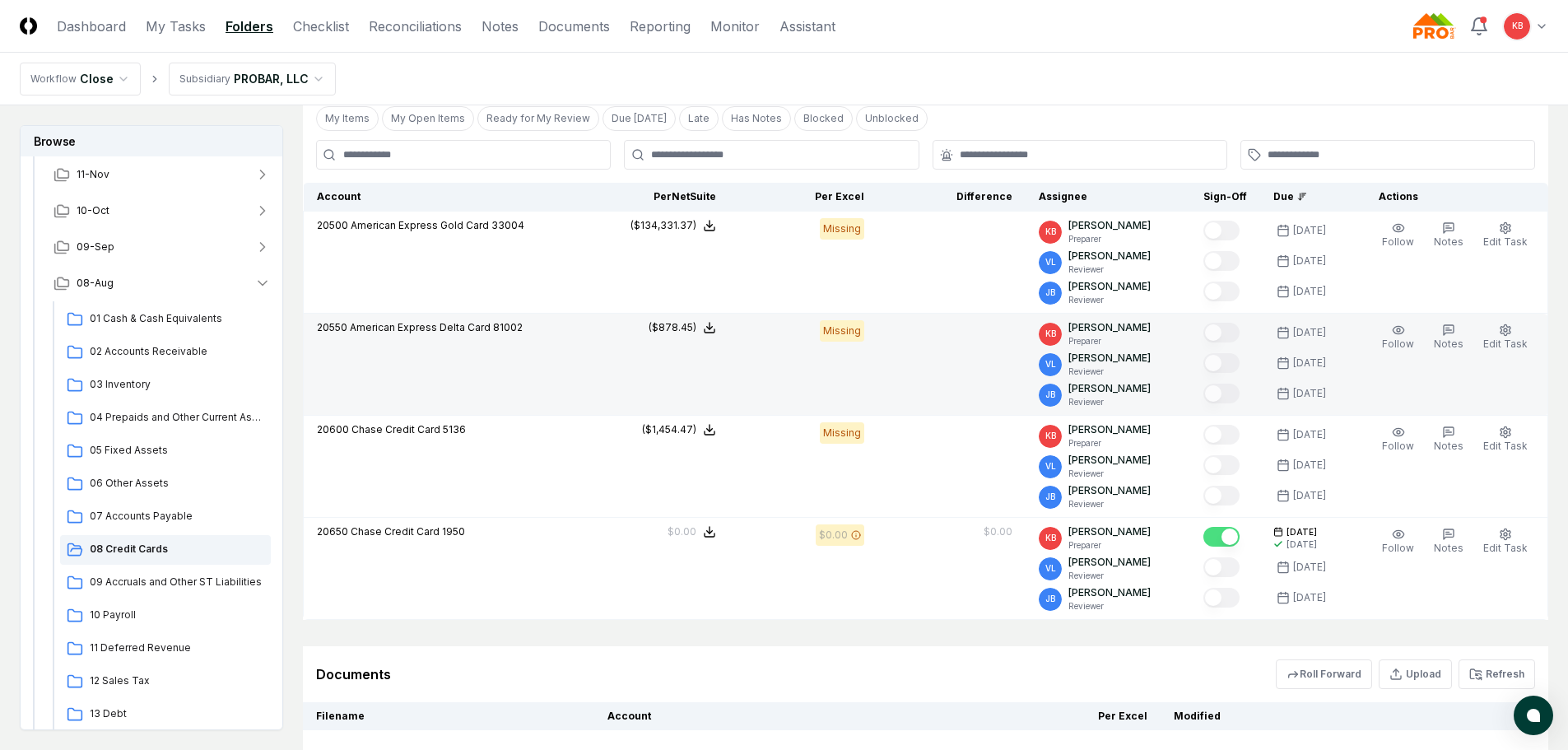
scroll to position [357, 0]
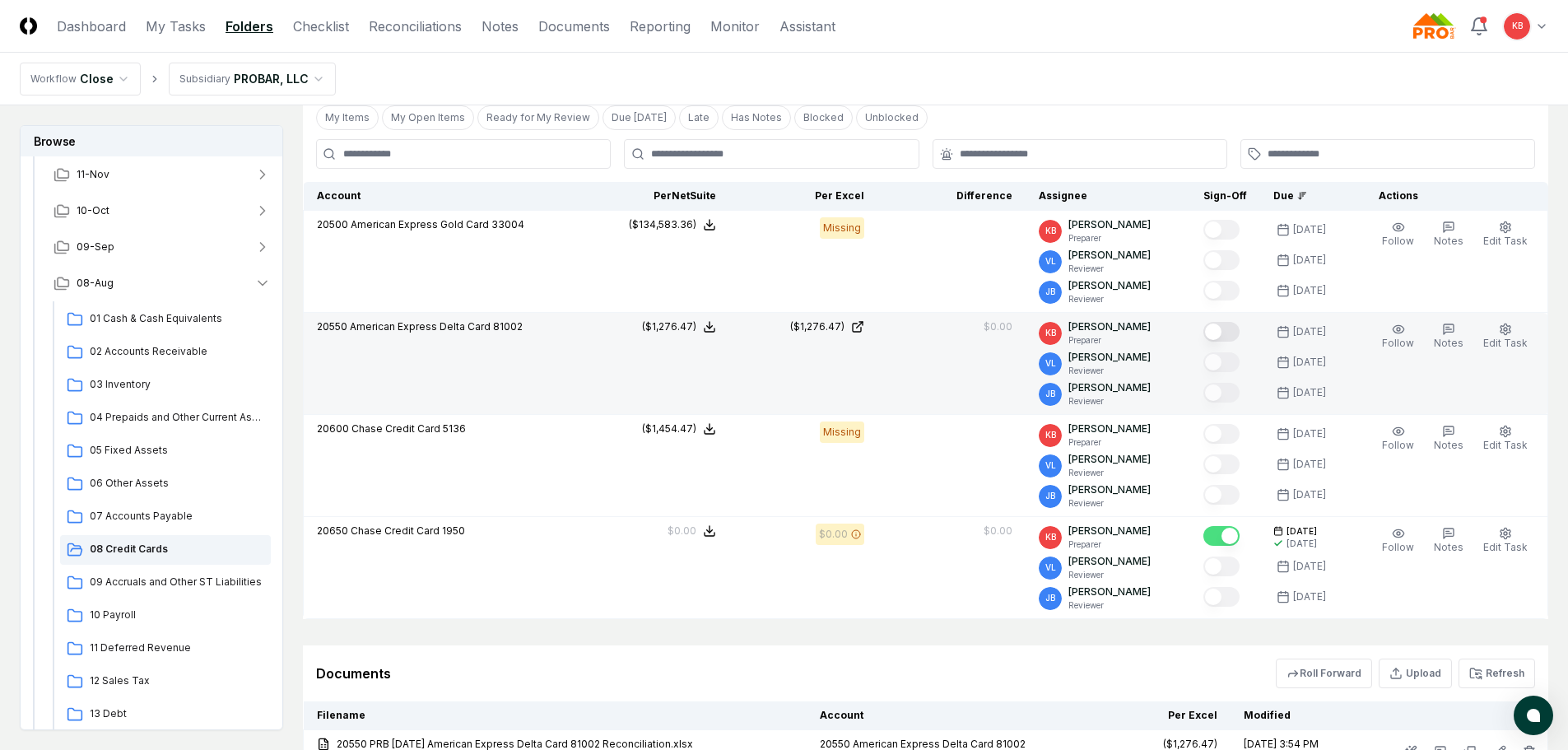
click at [1230, 334] on button "Mark complete" at bounding box center [1221, 331] width 36 height 19
